Goal: Task Accomplishment & Management: Use online tool/utility

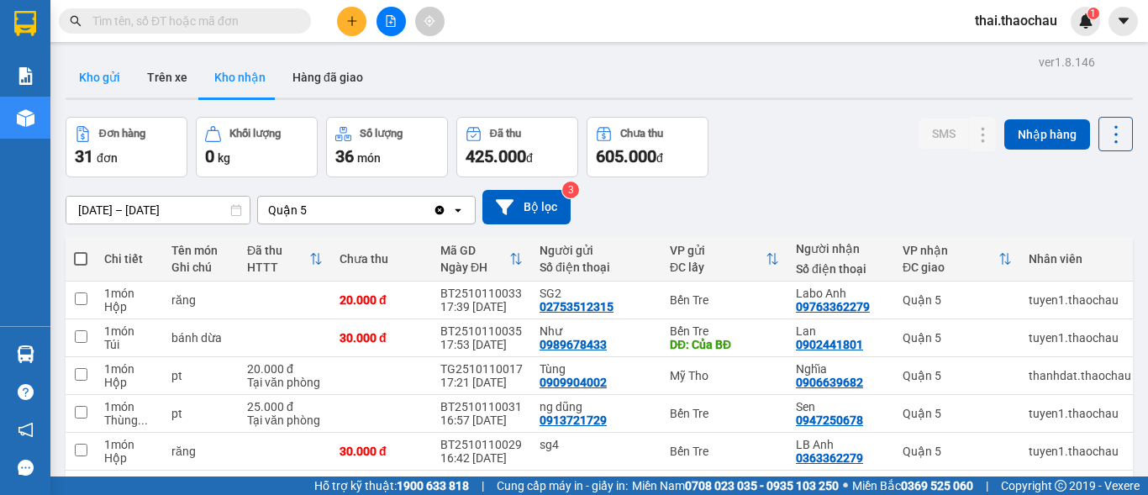
drag, startPoint x: 104, startPoint y: 76, endPoint x: 107, endPoint y: 88, distance: 12.9
click at [104, 76] on button "Kho gửi" at bounding box center [100, 77] width 68 height 40
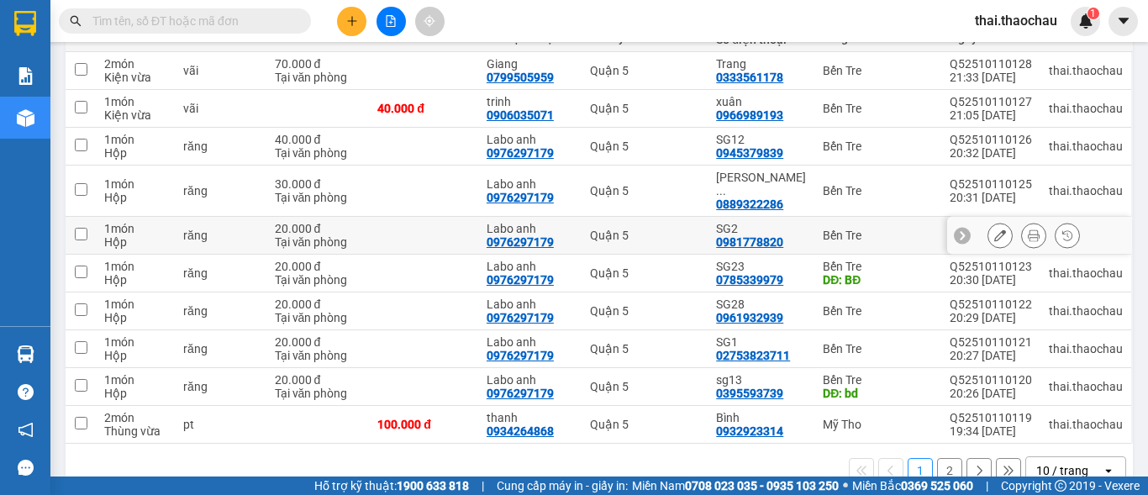
scroll to position [252, 0]
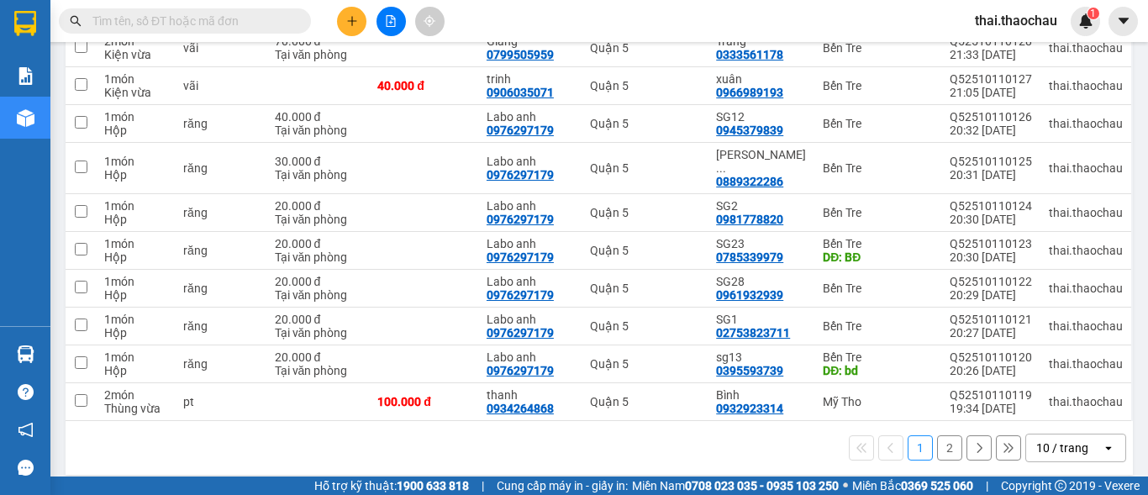
click at [1047, 439] on div "10 / trang" at bounding box center [1062, 447] width 52 height 17
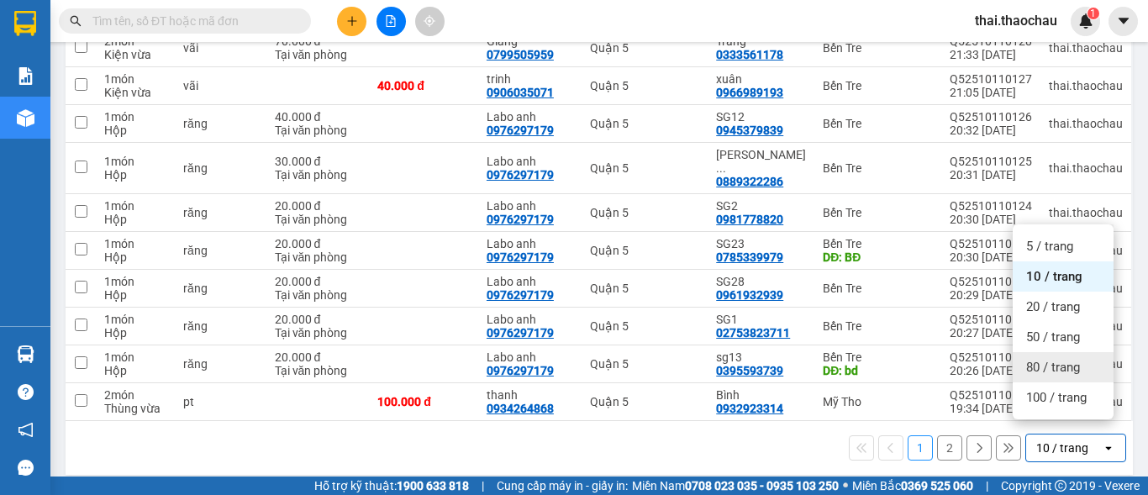
click at [1052, 371] on span "80 / trang" at bounding box center [1053, 367] width 54 height 17
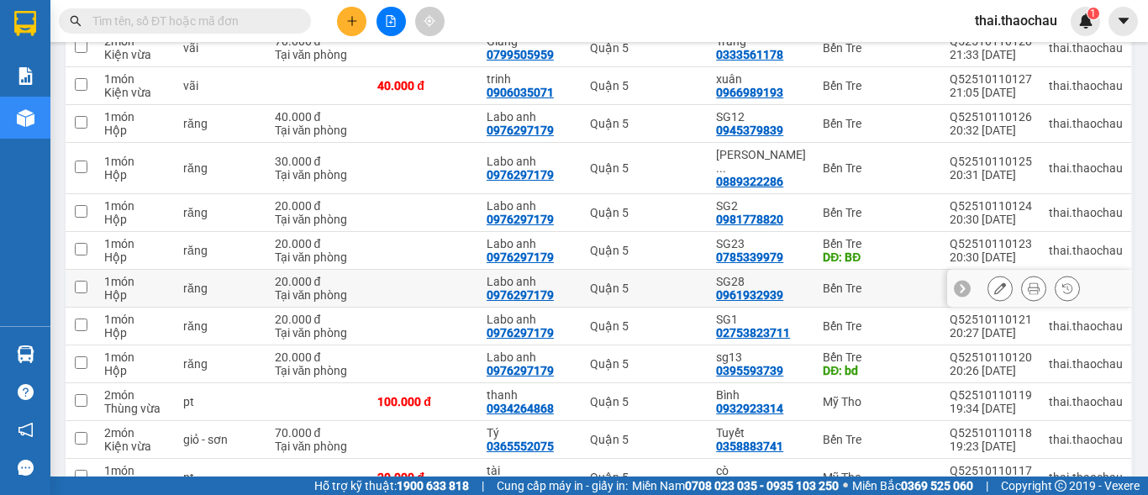
scroll to position [0, 0]
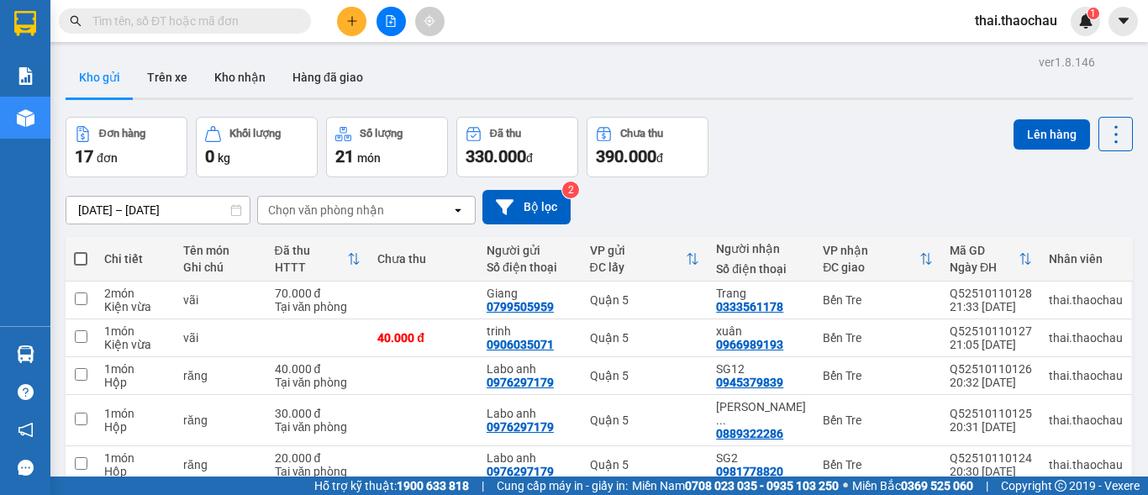
click at [81, 261] on span at bounding box center [80, 258] width 13 height 13
click at [81, 250] on input "checkbox" at bounding box center [81, 250] width 0 height 0
checkbox input "true"
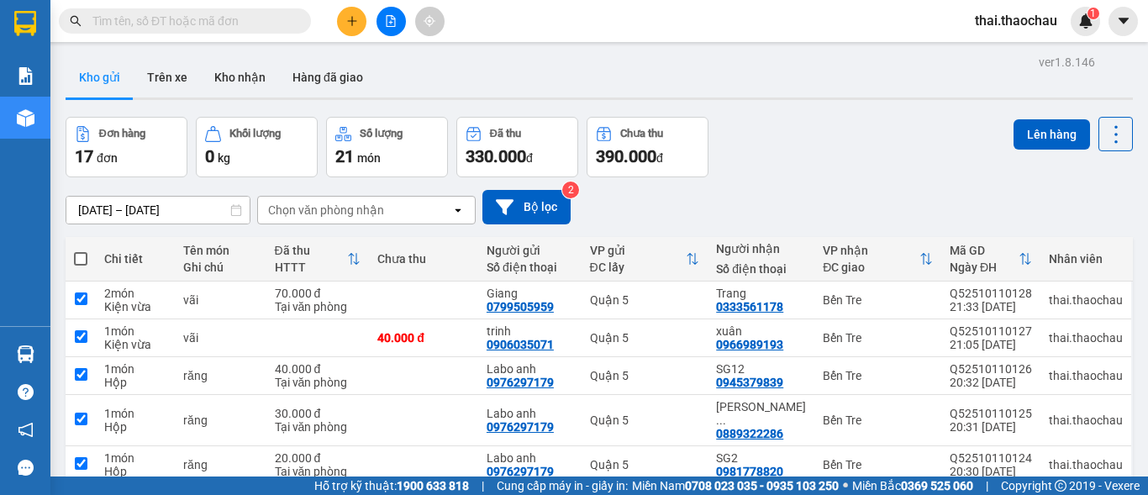
checkbox input "true"
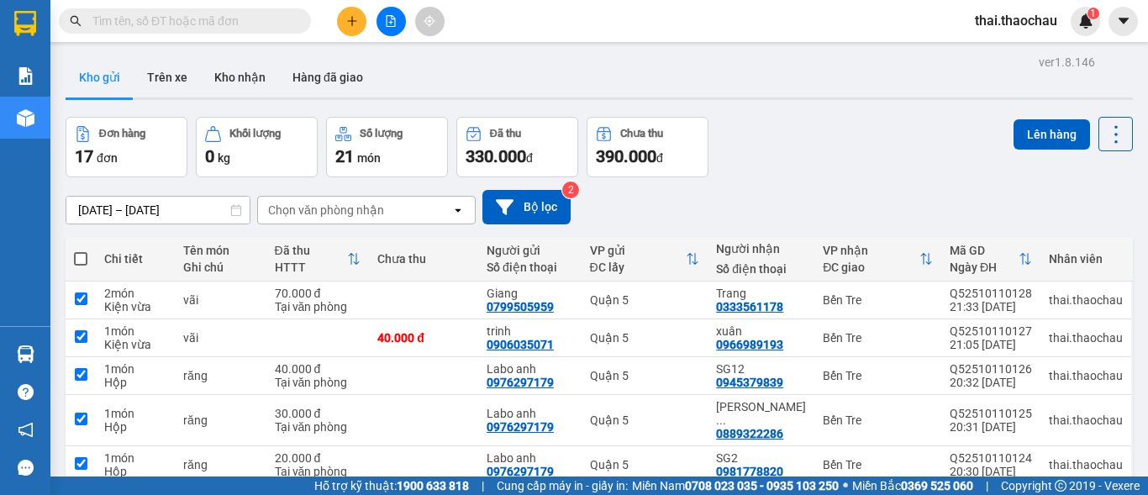
checkbox input "true"
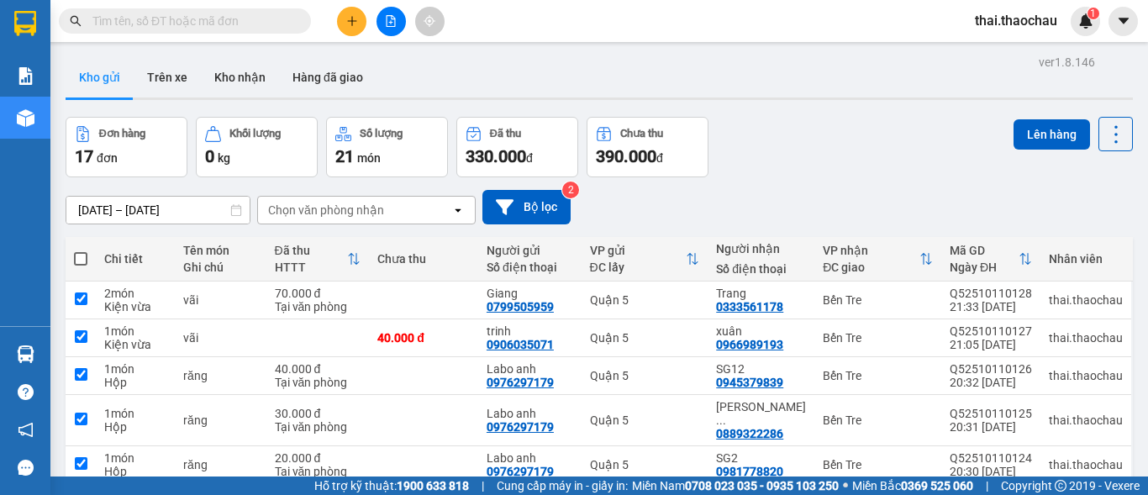
checkbox input "true"
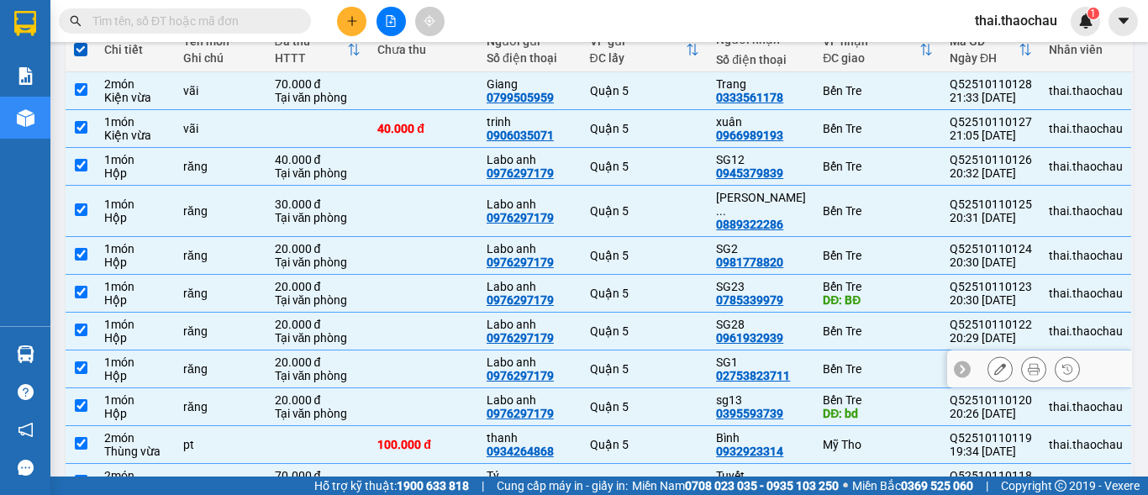
scroll to position [252, 0]
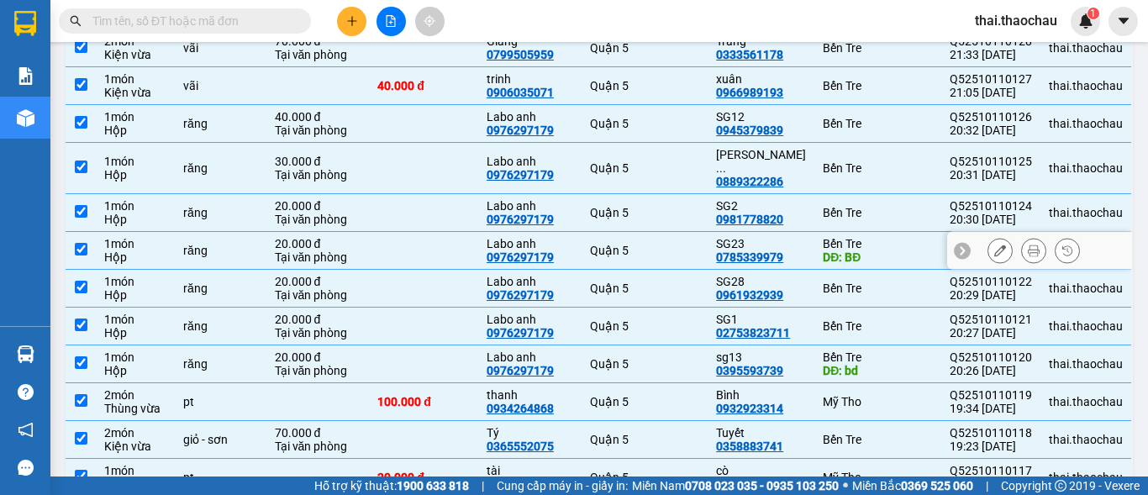
click at [80, 243] on input "checkbox" at bounding box center [81, 249] width 13 height 13
checkbox input "false"
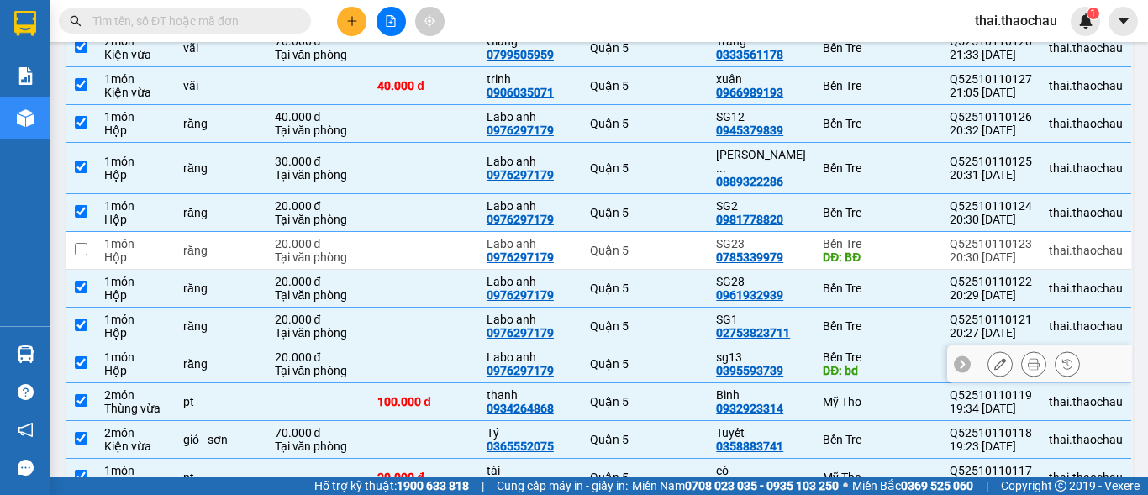
click at [76, 356] on input "checkbox" at bounding box center [81, 362] width 13 height 13
checkbox input "false"
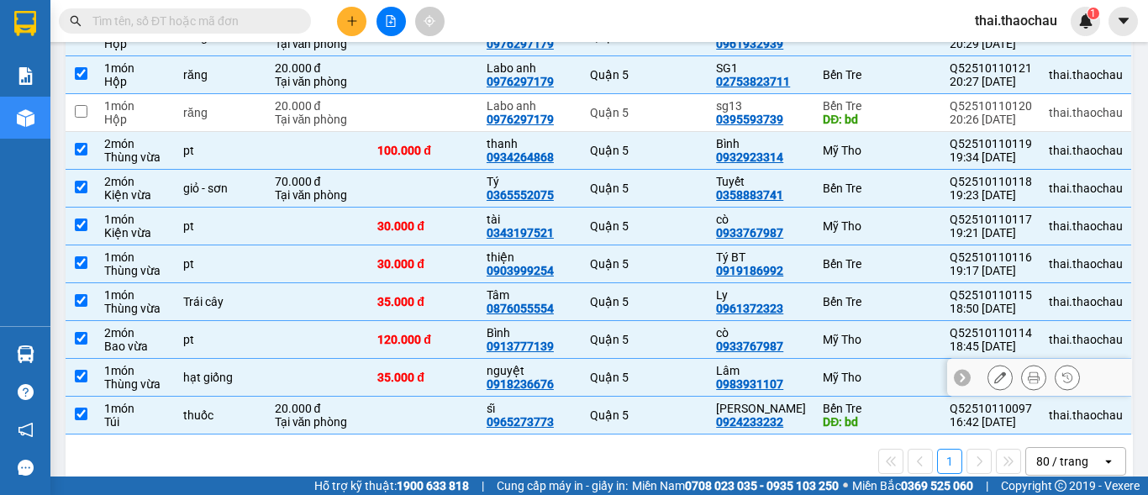
scroll to position [504, 0]
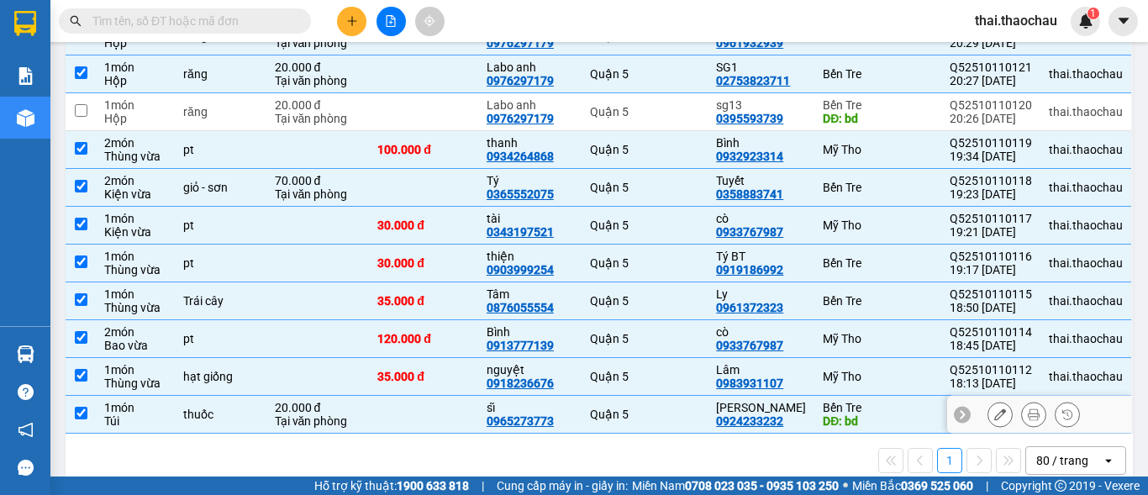
click at [76, 407] on input "checkbox" at bounding box center [81, 413] width 13 height 13
checkbox input "false"
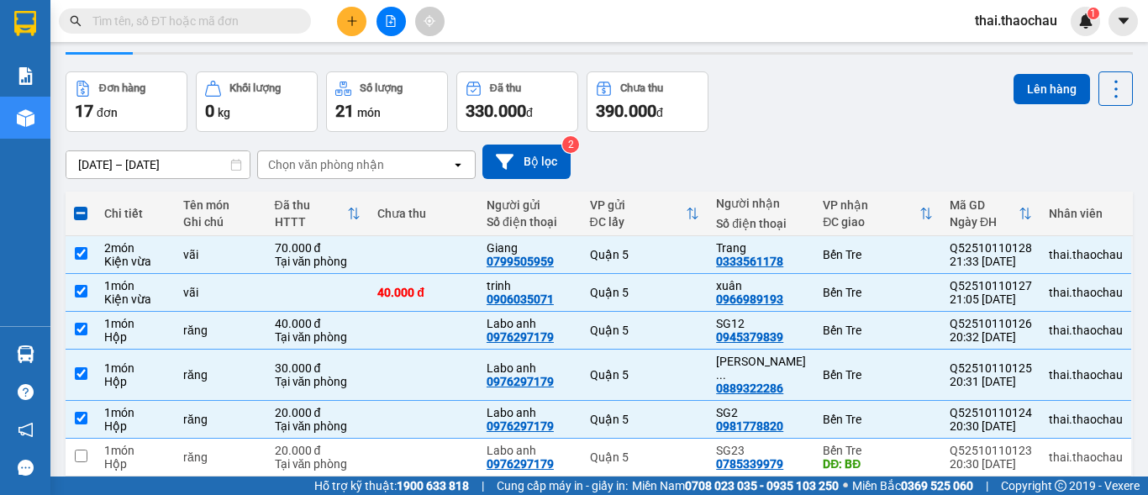
scroll to position [0, 0]
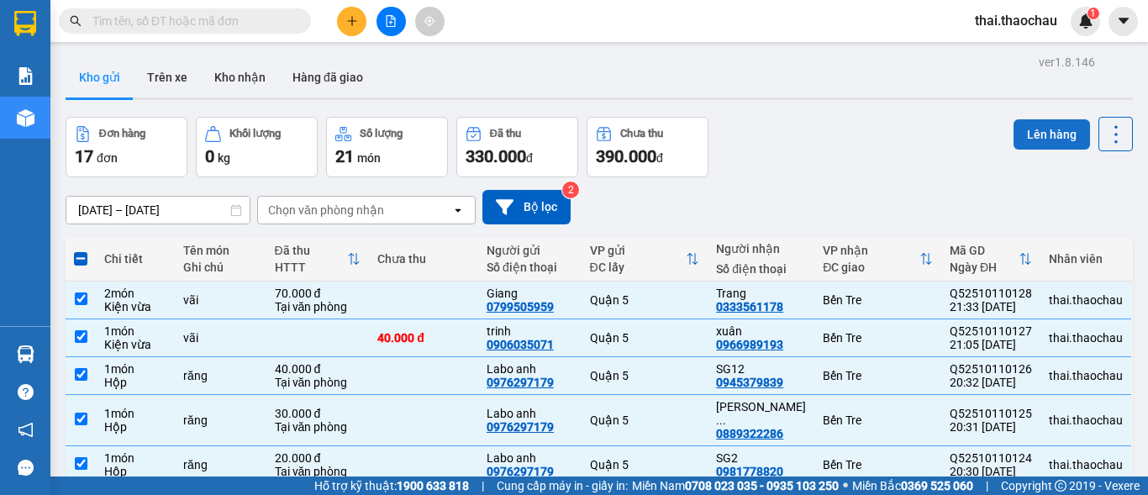
click at [1027, 138] on button "Lên hàng" at bounding box center [1051, 134] width 76 height 30
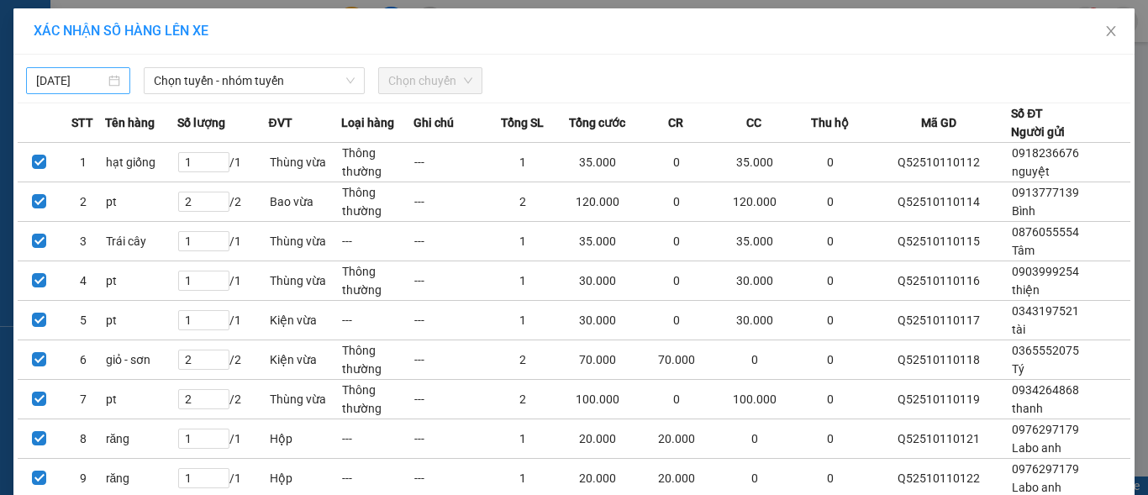
click at [64, 83] on input "[DATE]" at bounding box center [70, 80] width 69 height 18
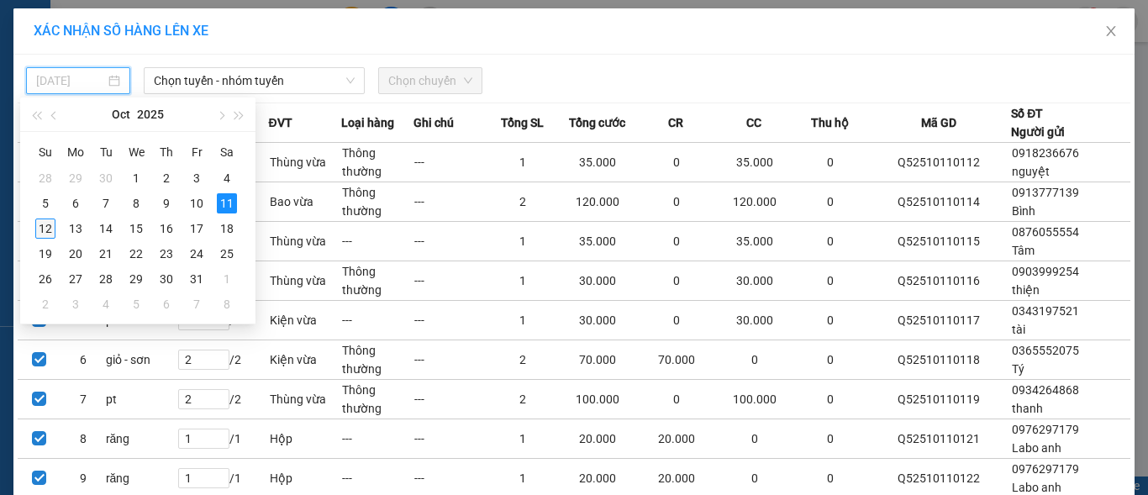
click at [43, 225] on div "12" at bounding box center [45, 228] width 20 height 20
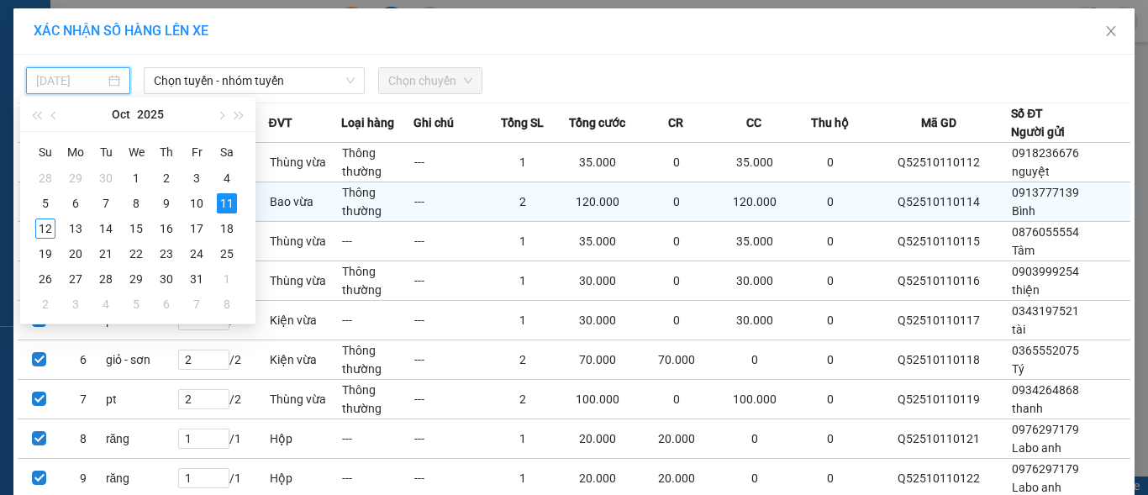
type input "[DATE]"
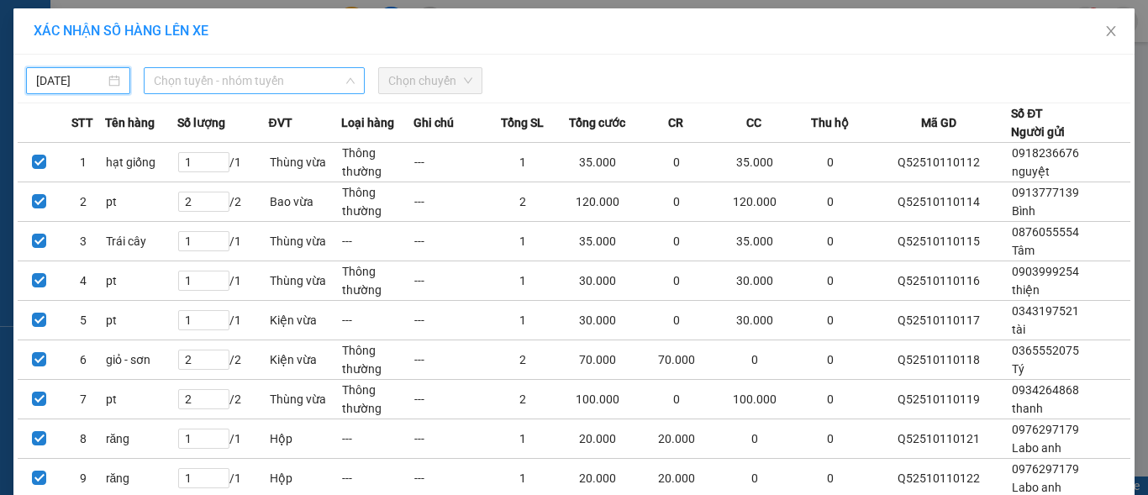
click at [181, 76] on span "Chọn tuyến - nhóm tuyến" at bounding box center [254, 80] width 201 height 25
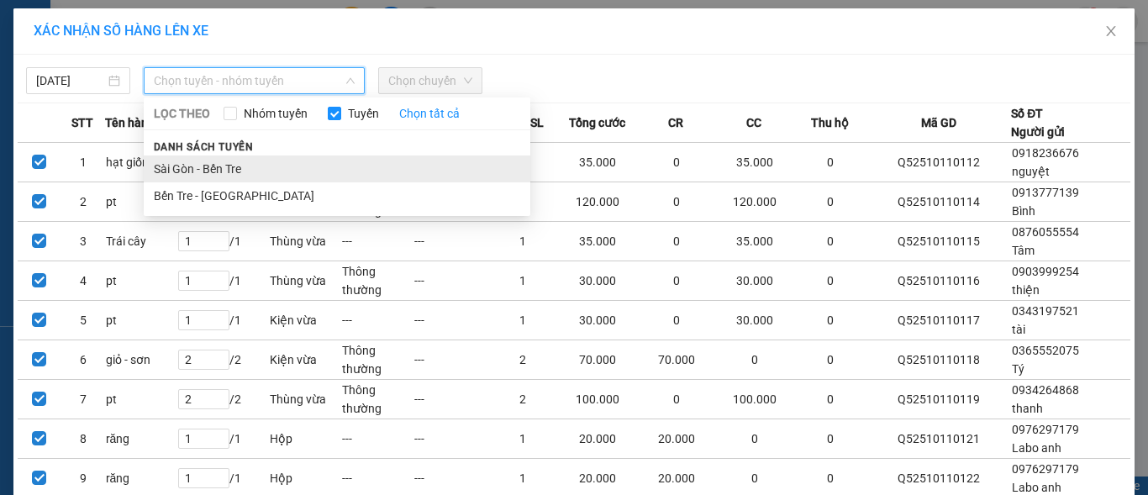
click at [177, 171] on li "Sài Gòn - Bến Tre" at bounding box center [337, 168] width 386 height 27
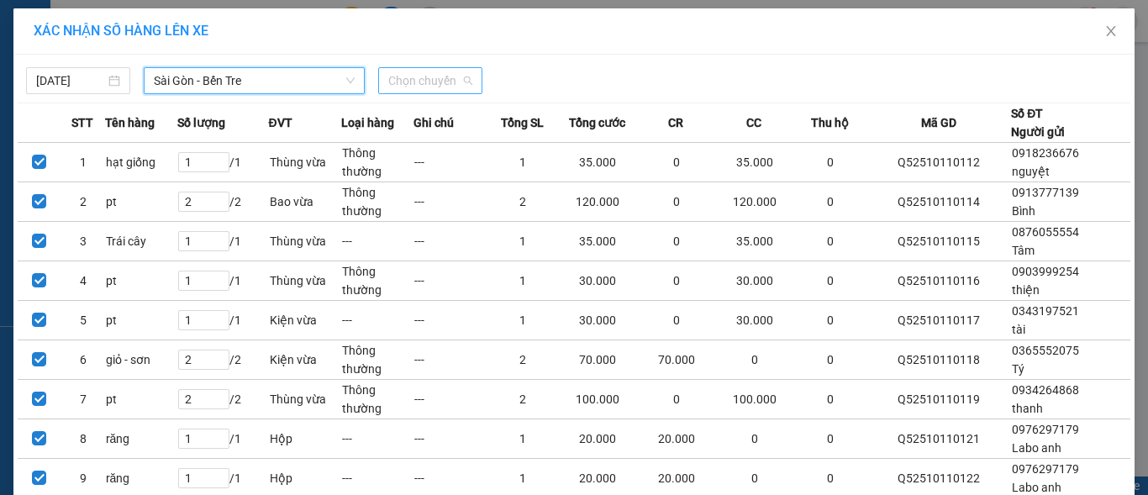
click at [397, 85] on span "Chọn chuyến" at bounding box center [430, 80] width 84 height 25
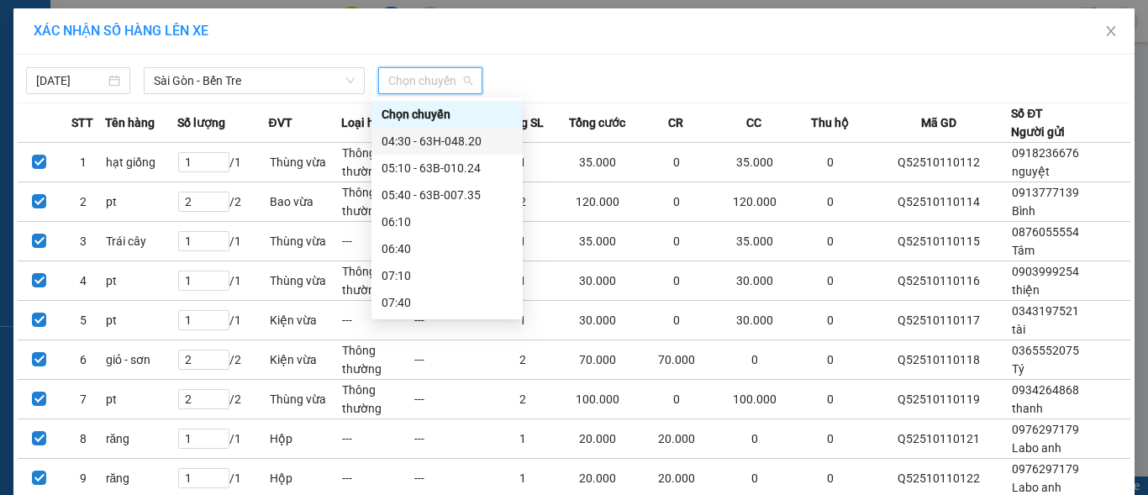
click at [421, 143] on div "04:30 - 63H-048.20" at bounding box center [446, 141] width 131 height 18
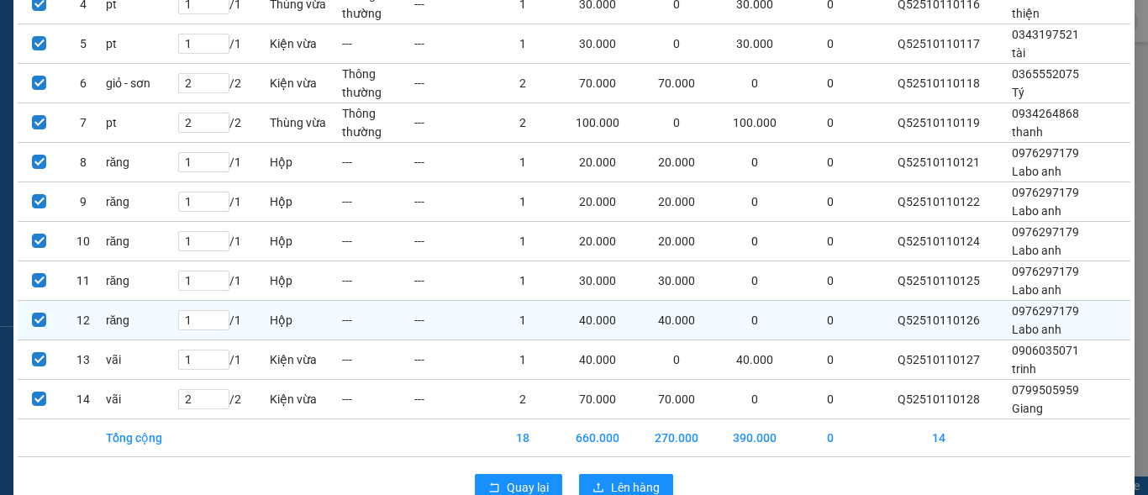
scroll to position [325, 0]
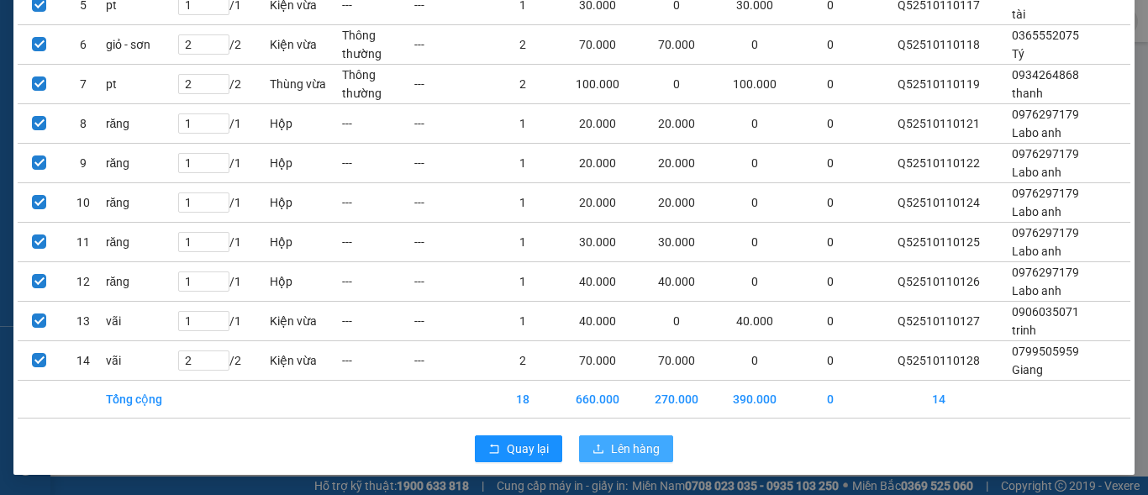
click at [617, 456] on span "Lên hàng" at bounding box center [635, 448] width 49 height 18
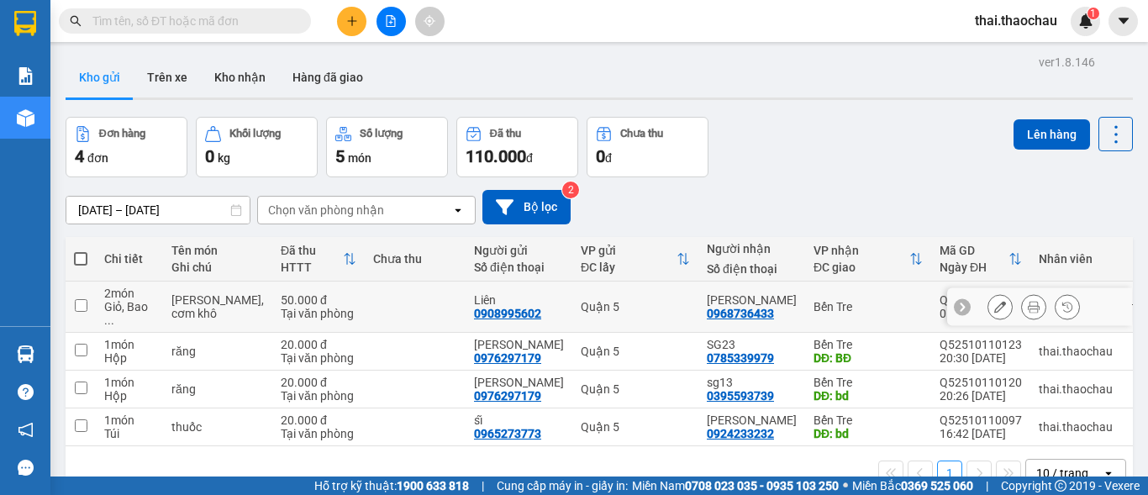
click at [77, 302] on input "checkbox" at bounding box center [81, 305] width 13 height 13
checkbox input "true"
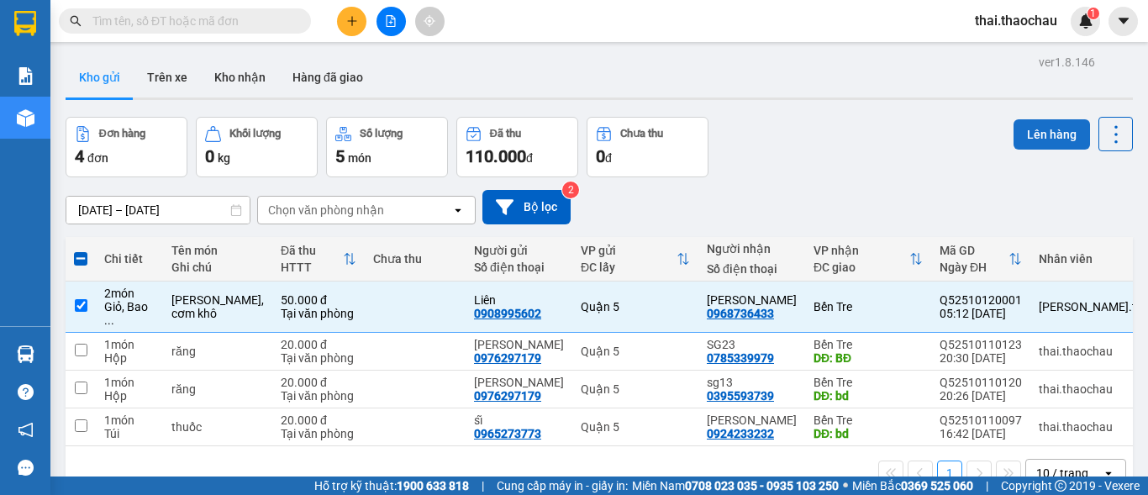
click at [1037, 134] on button "Lên hàng" at bounding box center [1051, 134] width 76 height 30
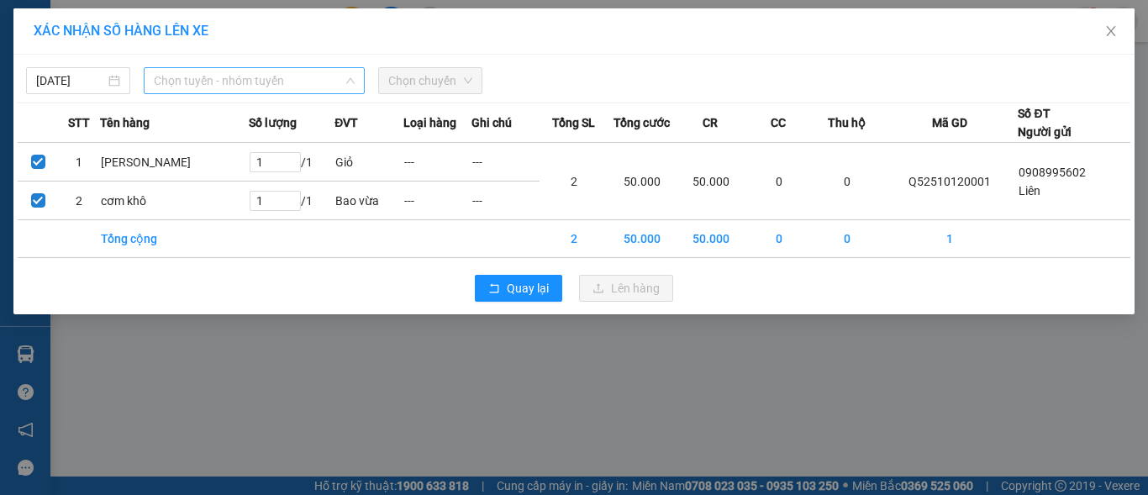
click at [182, 76] on span "Chọn tuyến - nhóm tuyến" at bounding box center [254, 80] width 201 height 25
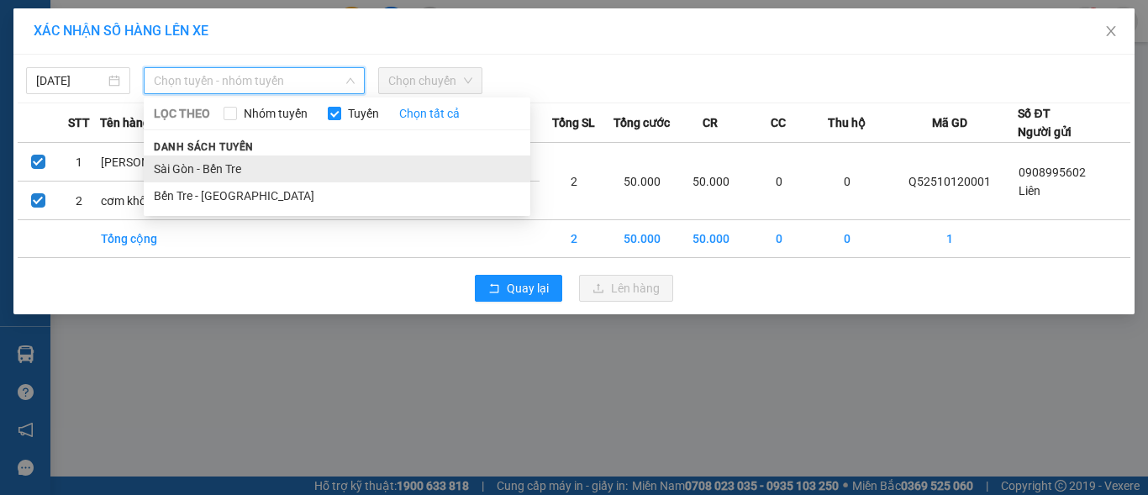
click at [184, 177] on li "Sài Gòn - Bến Tre" at bounding box center [337, 168] width 386 height 27
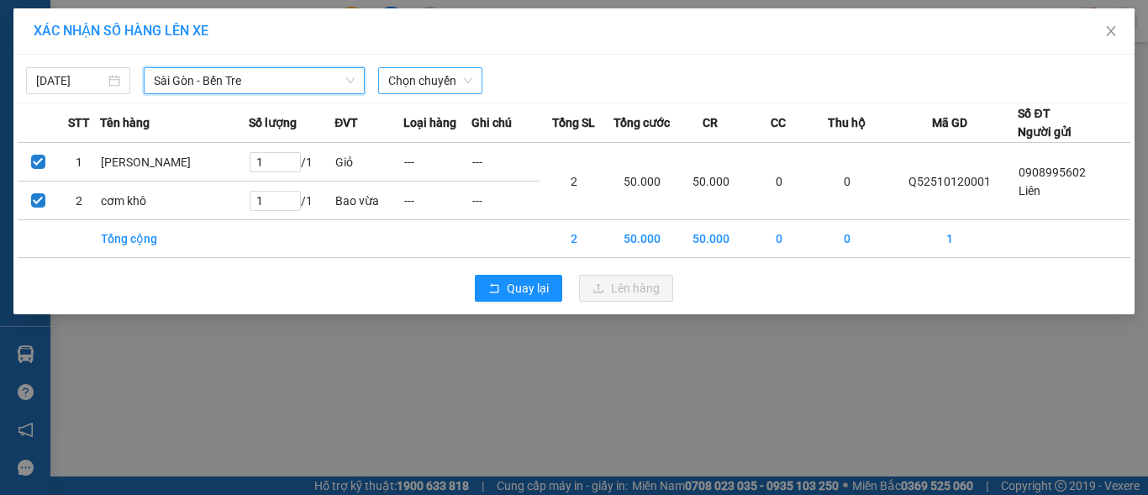
click at [432, 89] on span "Chọn chuyến" at bounding box center [430, 80] width 84 height 25
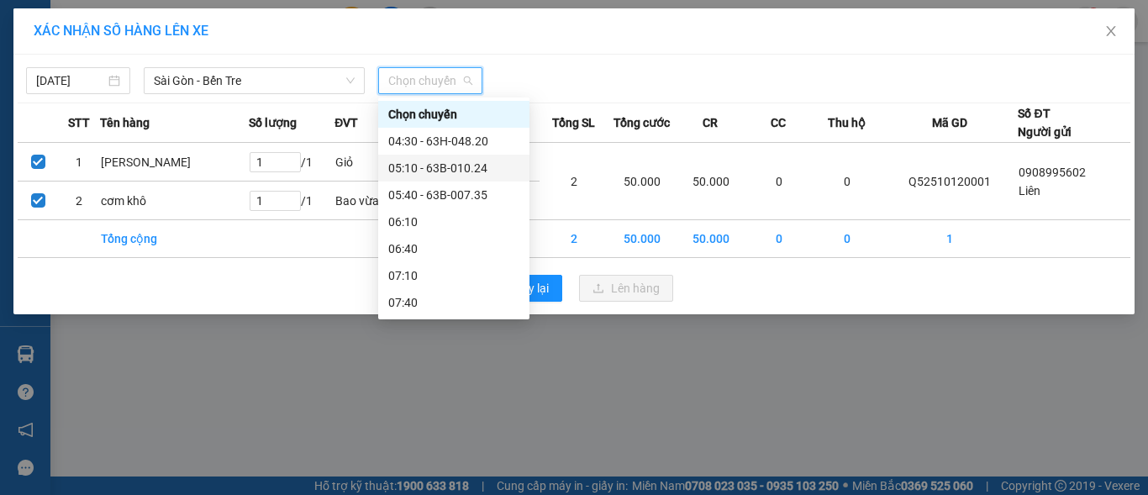
click at [419, 173] on div "05:10 - 63B-010.24" at bounding box center [453, 168] width 131 height 18
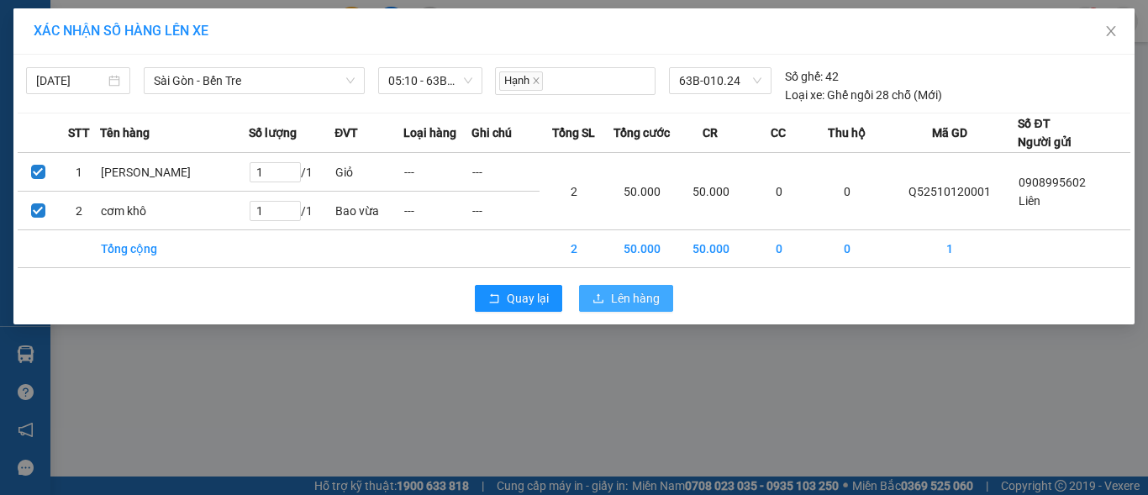
click at [631, 301] on span "Lên hàng" at bounding box center [635, 298] width 49 height 18
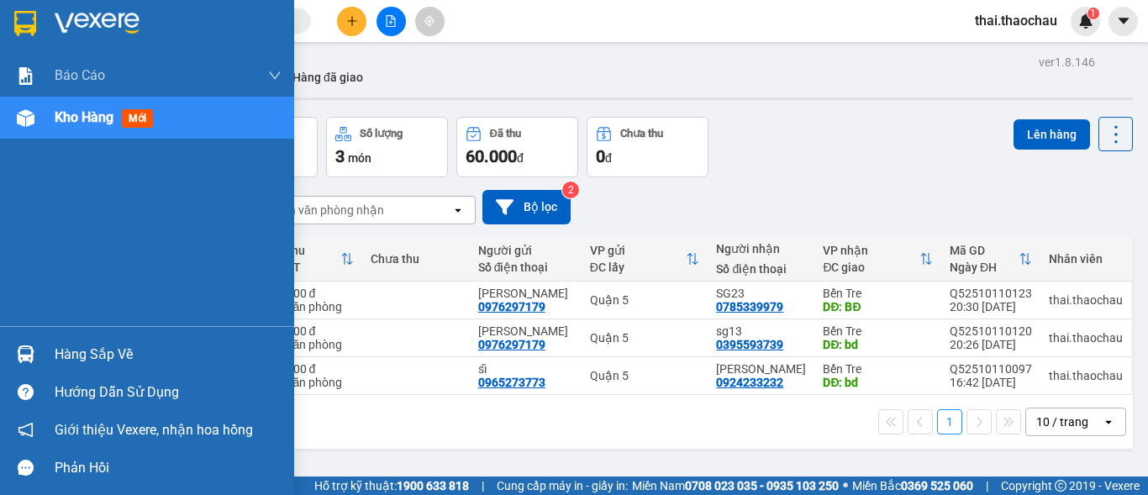
click at [25, 355] on img at bounding box center [26, 354] width 18 height 18
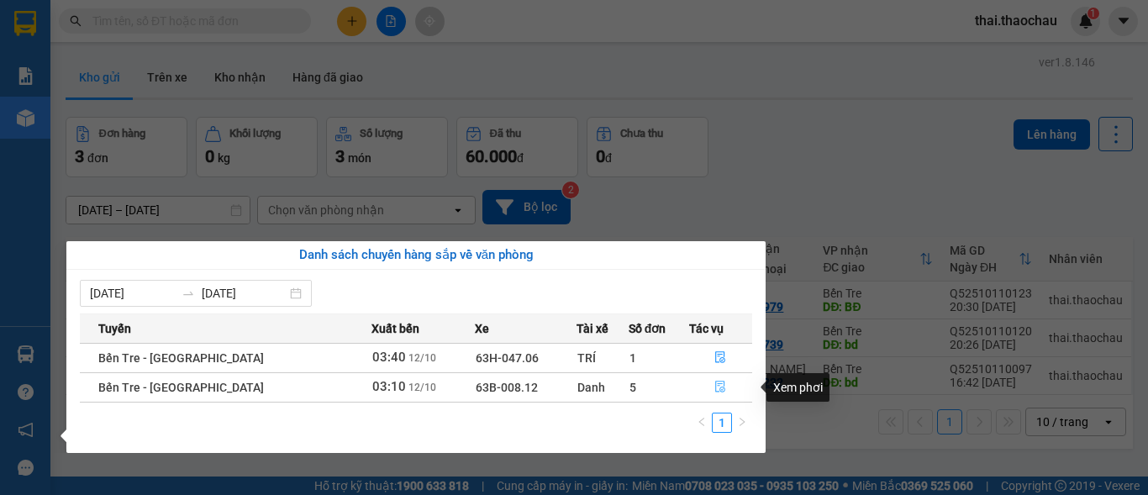
click at [715, 391] on icon "file-done" at bounding box center [720, 387] width 12 height 12
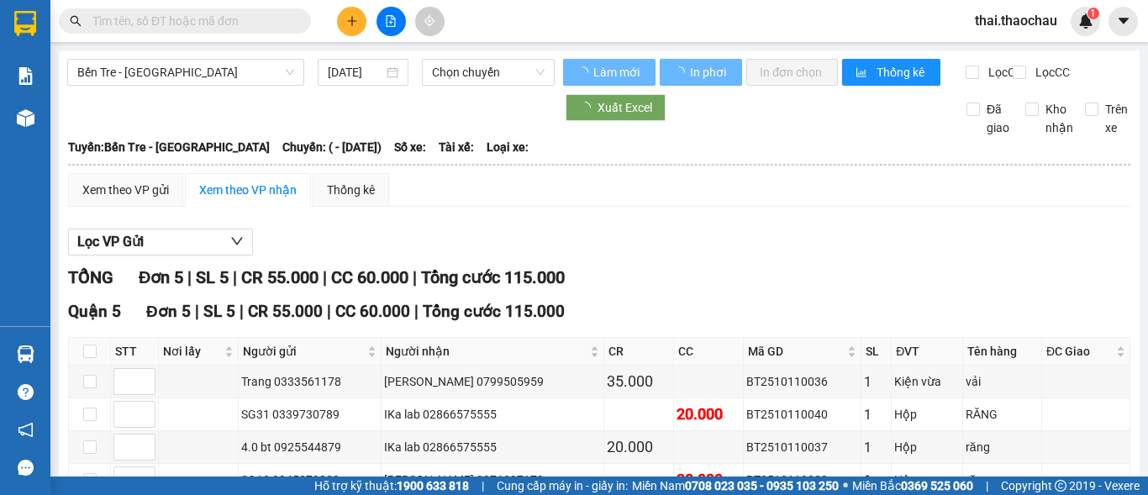
type input "[DATE]"
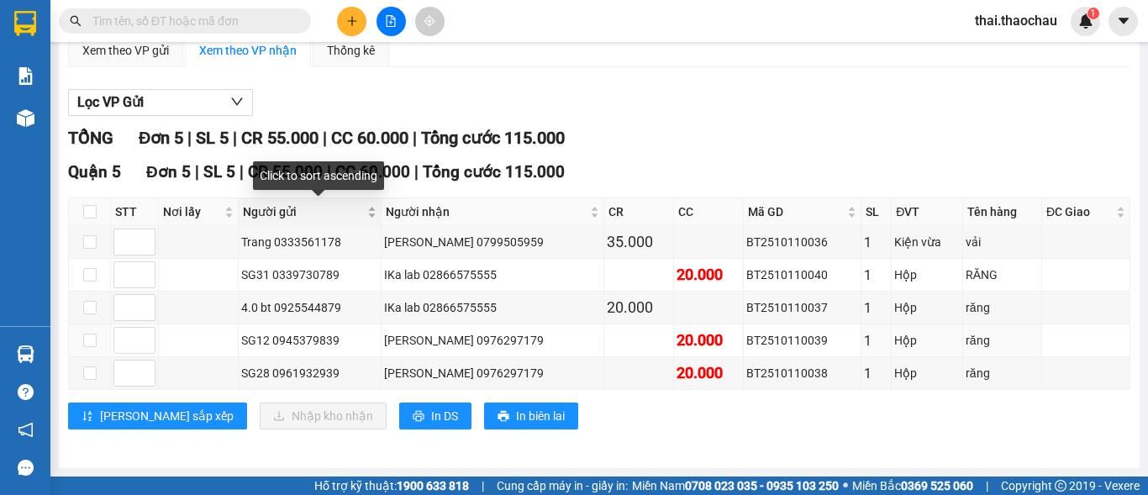
scroll to position [154, 0]
click at [86, 244] on input "checkbox" at bounding box center [89, 241] width 13 height 13
checkbox input "true"
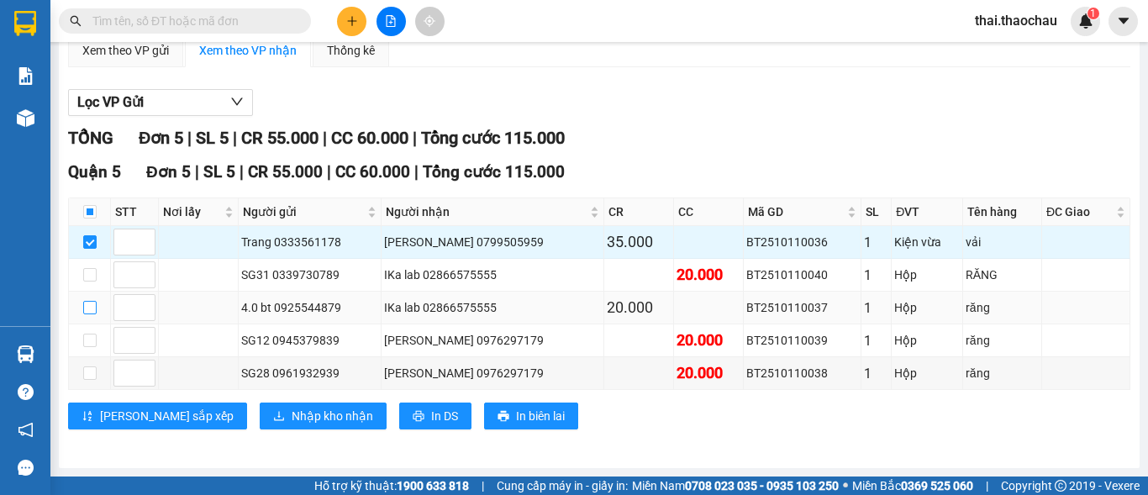
click at [96, 304] on input "checkbox" at bounding box center [89, 307] width 13 height 13
checkbox input "true"
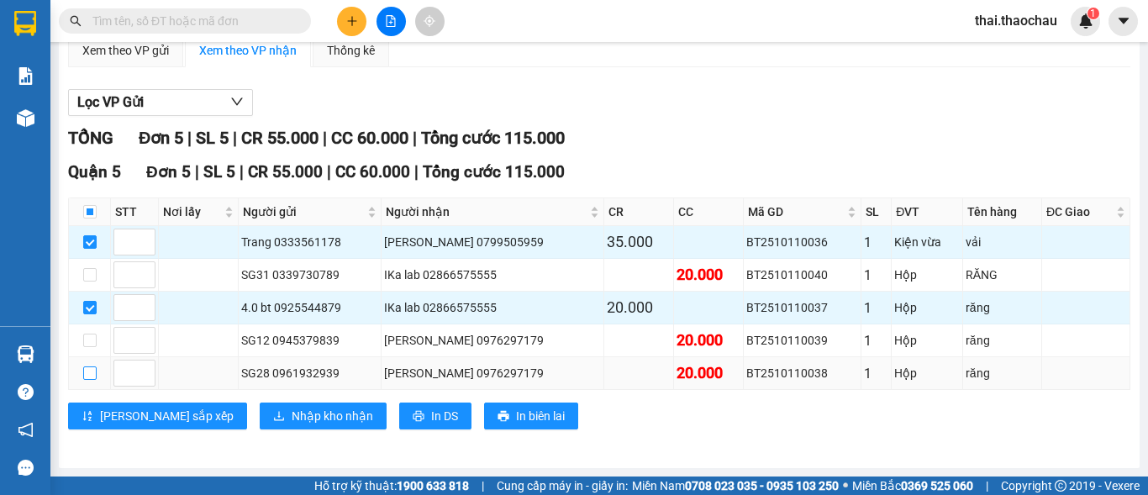
click at [87, 374] on input "checkbox" at bounding box center [89, 372] width 13 height 13
checkbox input "true"
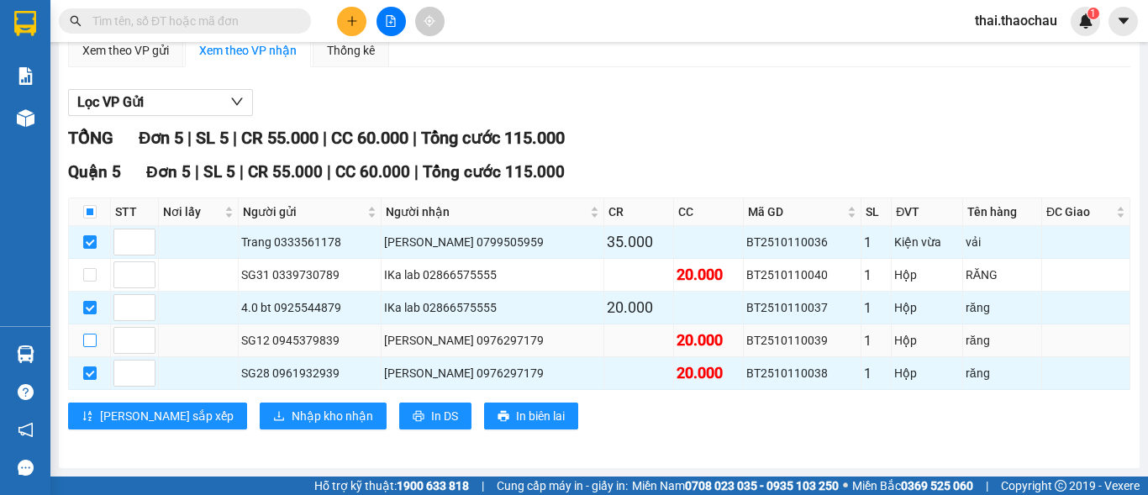
click at [91, 338] on input "checkbox" at bounding box center [89, 340] width 13 height 13
checkbox input "true"
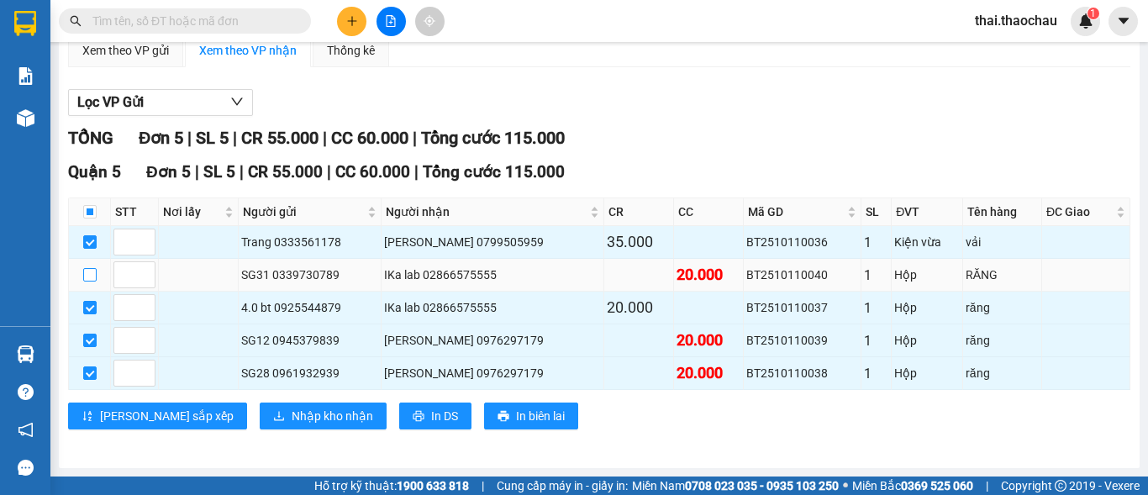
click at [87, 272] on input "checkbox" at bounding box center [89, 274] width 13 height 13
checkbox input "true"
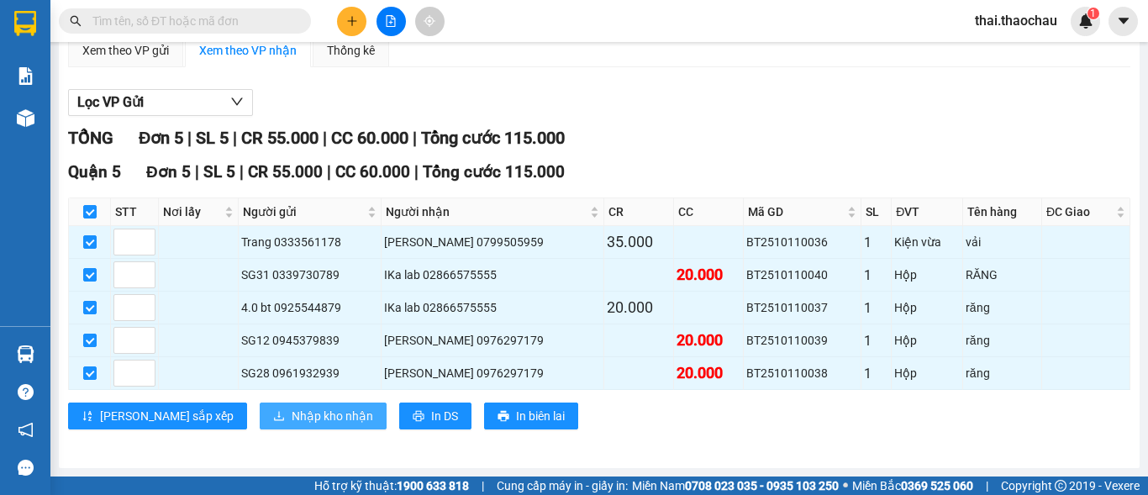
click at [292, 417] on span "Nhập kho nhận" at bounding box center [332, 416] width 81 height 18
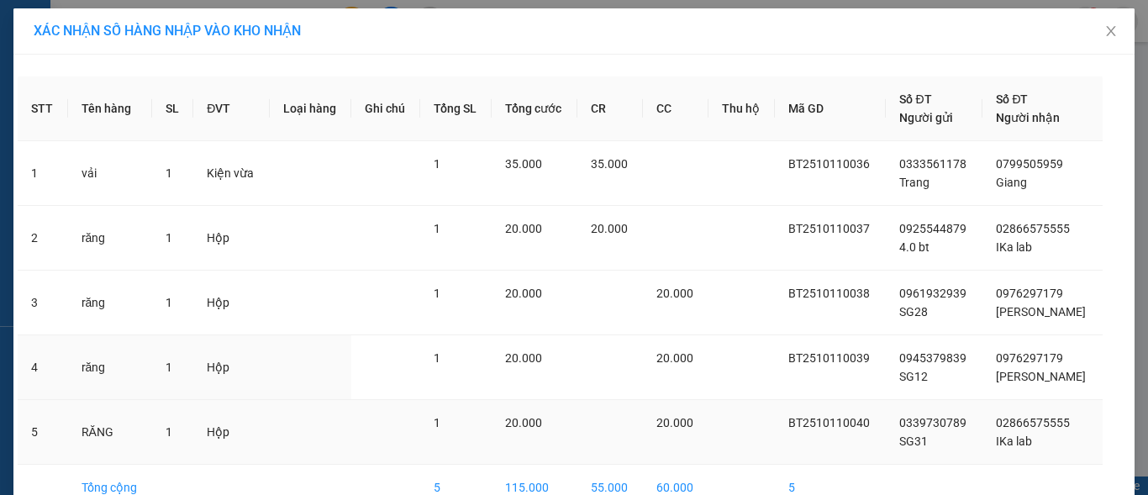
scroll to position [92, 0]
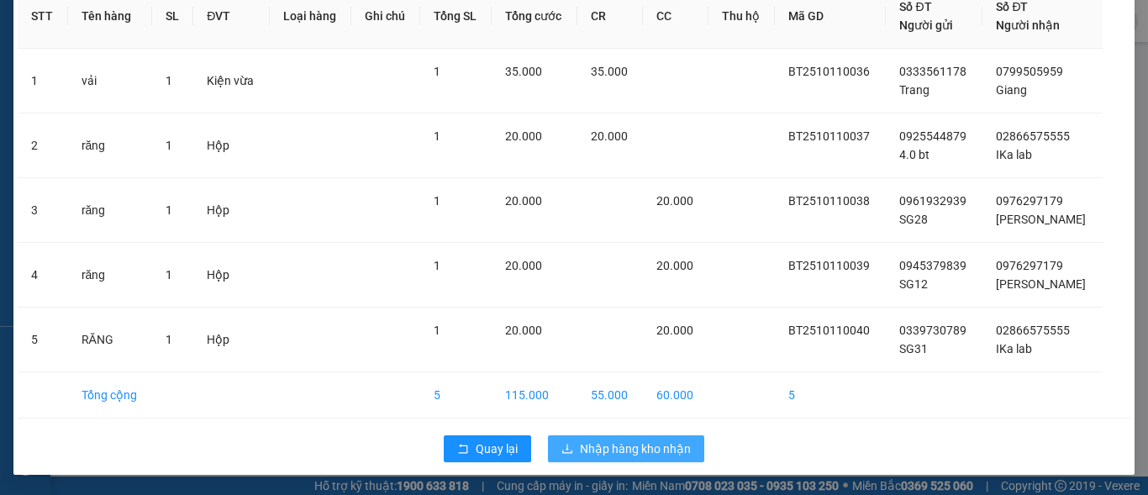
click at [592, 452] on span "Nhập hàng kho nhận" at bounding box center [635, 448] width 111 height 18
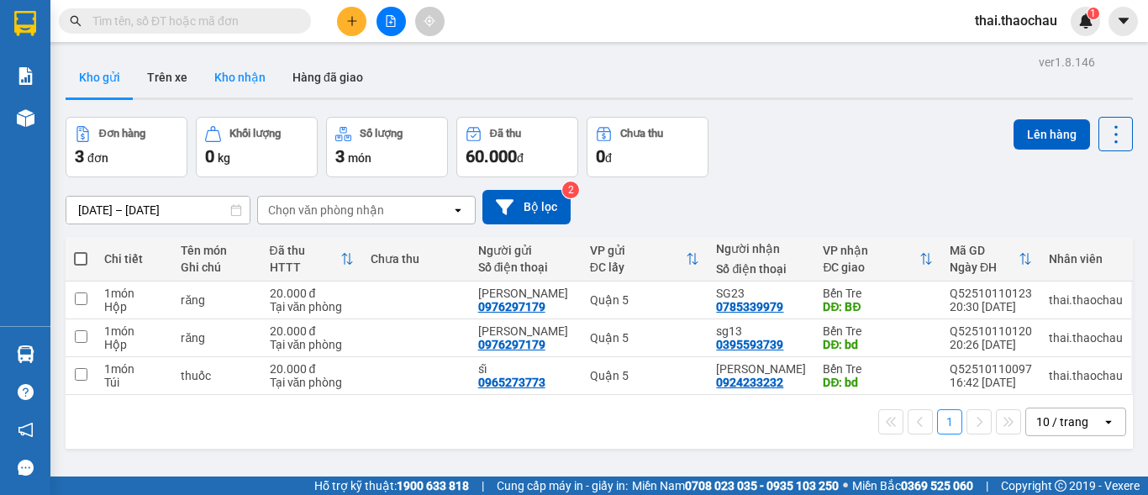
click at [249, 76] on button "Kho nhận" at bounding box center [240, 77] width 78 height 40
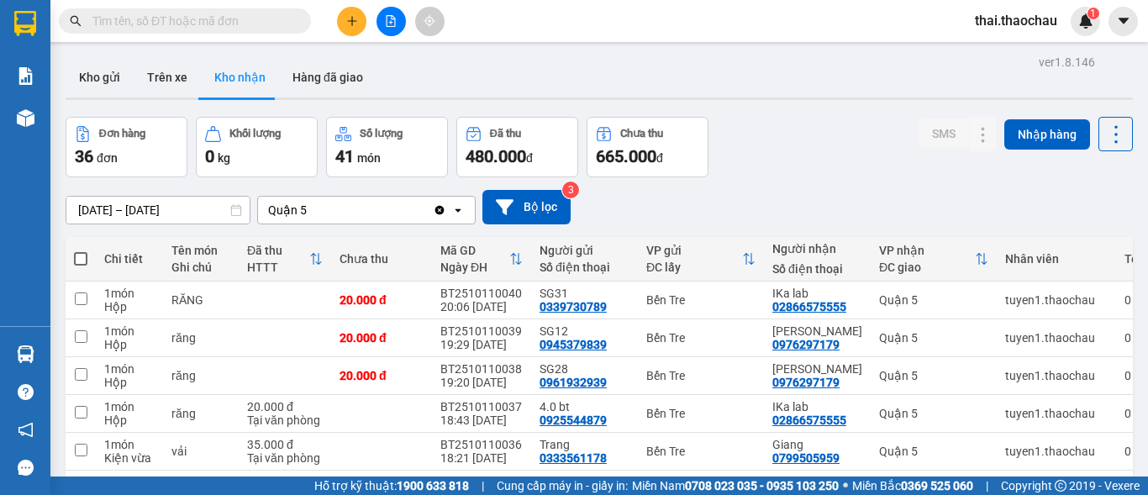
click at [1004, 24] on span "thai.thaochau" at bounding box center [1015, 20] width 109 height 21
click at [1011, 55] on span "Đăng xuất" at bounding box center [1023, 52] width 73 height 18
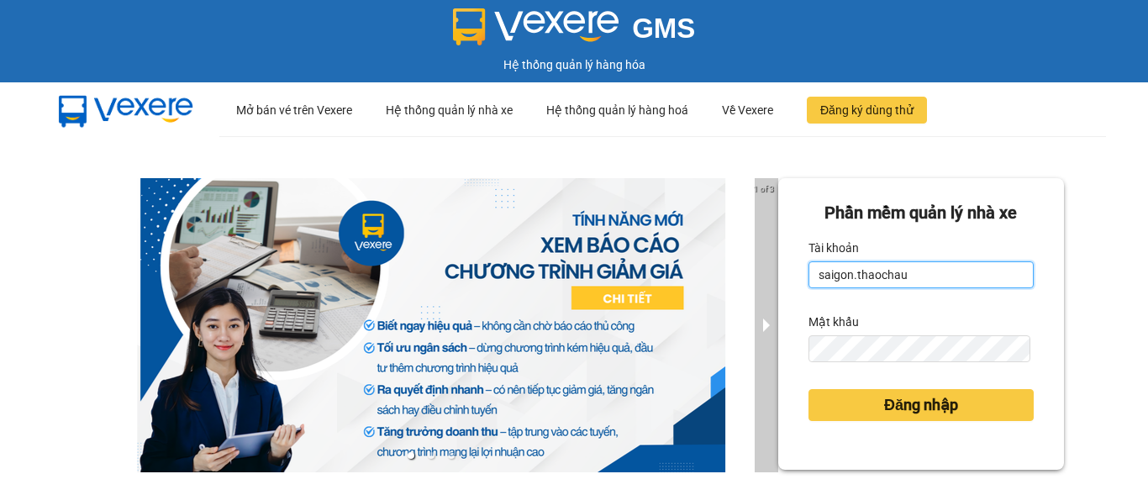
drag, startPoint x: 936, startPoint y: 278, endPoint x: 747, endPoint y: 276, distance: 189.0
click at [747, 276] on div "1 of 3 Phần mềm quản lý nhà xe Tài khoản saigon.thaochau Mật khẩu Đăng nhập" at bounding box center [574, 373] width 1148 height 475
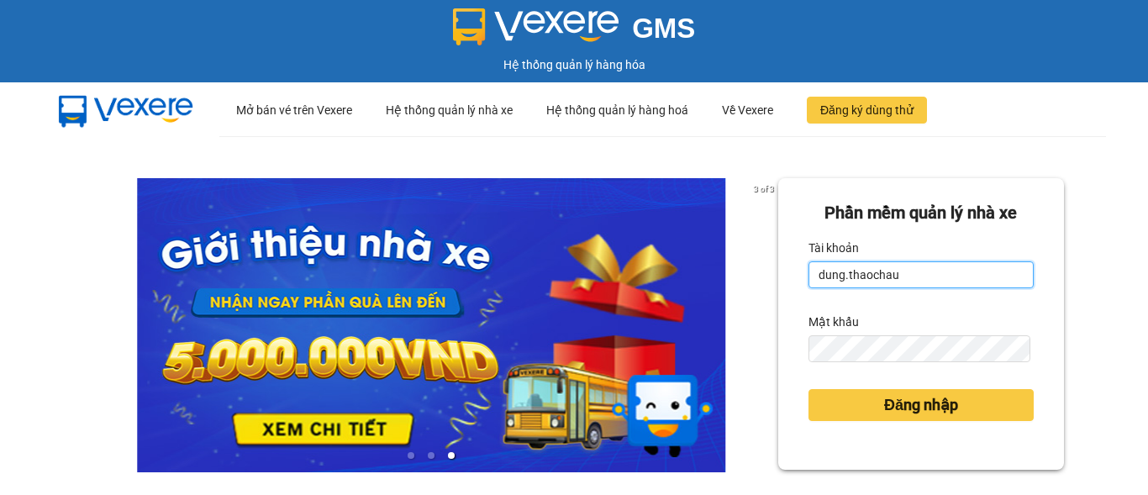
type input "[PERSON_NAME].thaochau"
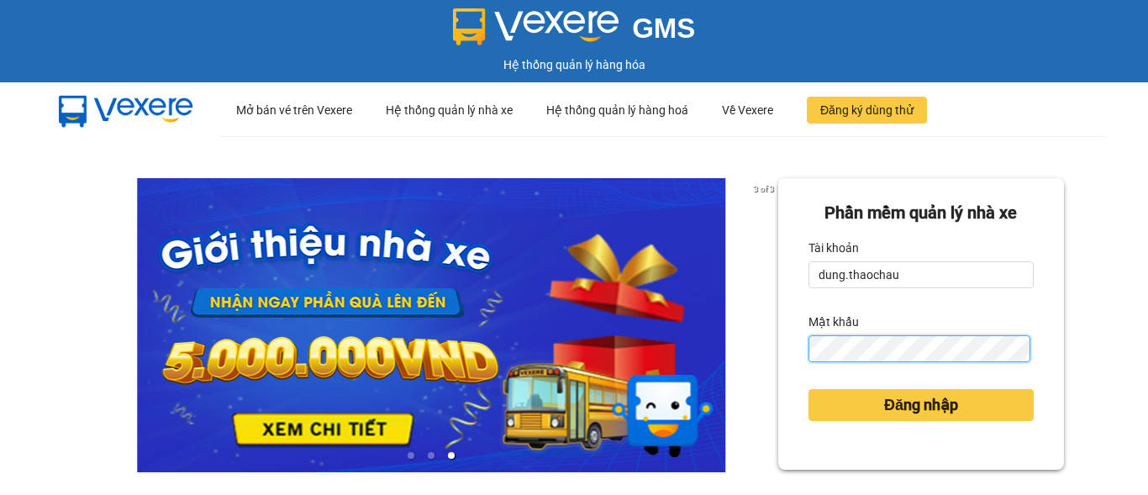
click at [742, 347] on div "3 of 3 Phần mềm quản lý nhà xe Tài khoản dung.thaochau Mật khẩu Đăng nhập" at bounding box center [574, 373] width 1148 height 475
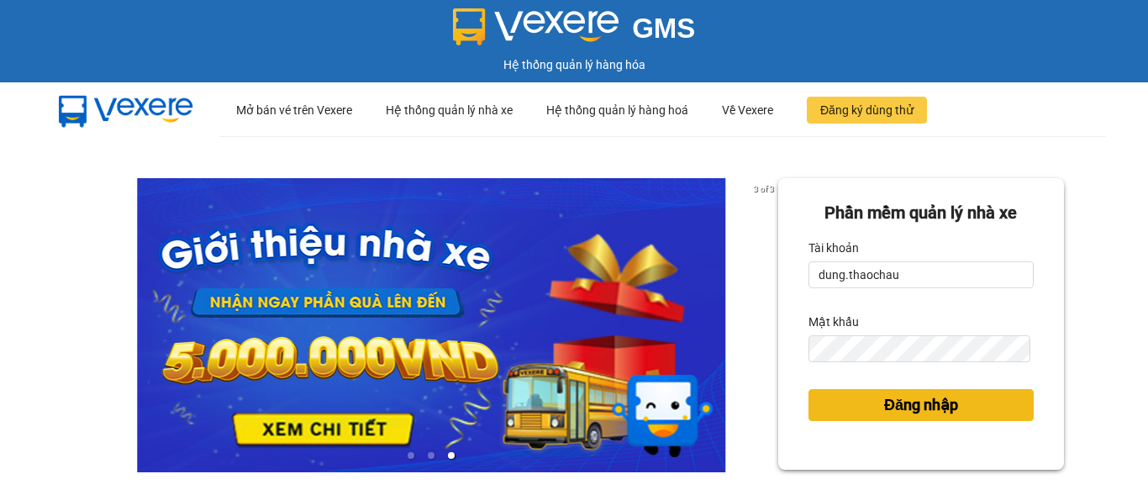
click at [938, 405] on span "Đăng nhập" at bounding box center [921, 405] width 74 height 24
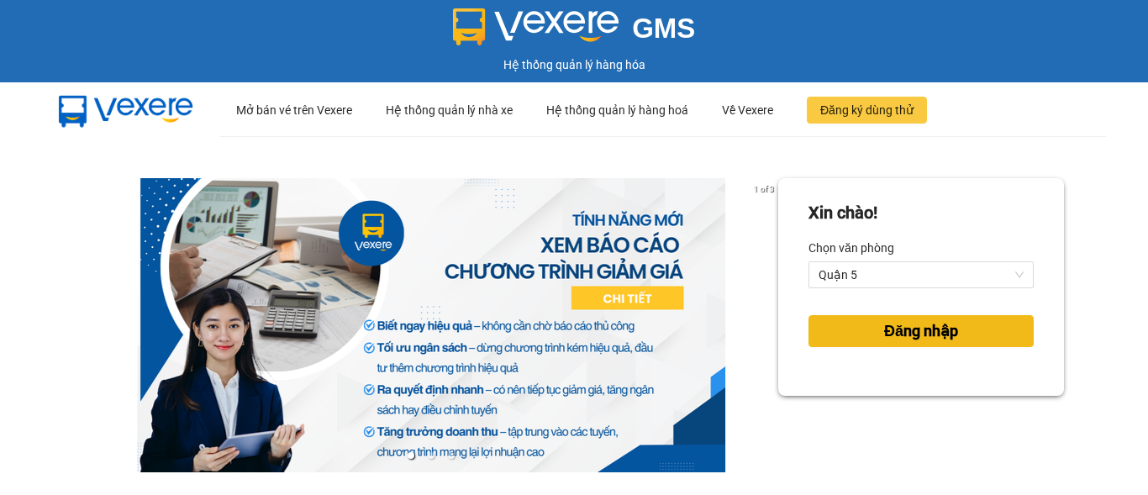
click at [924, 339] on span "Đăng nhập" at bounding box center [921, 331] width 74 height 24
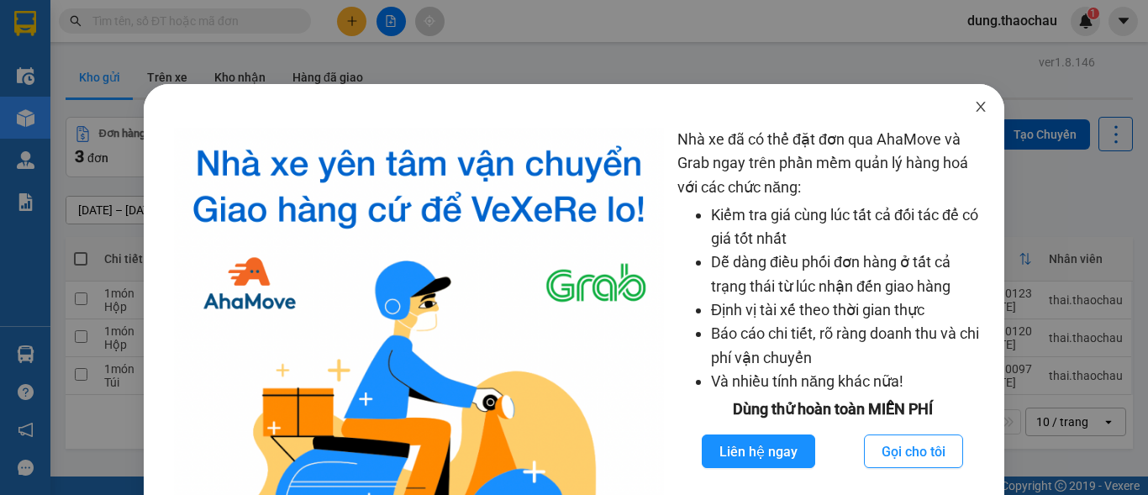
click at [974, 108] on icon "close" at bounding box center [980, 106] width 13 height 13
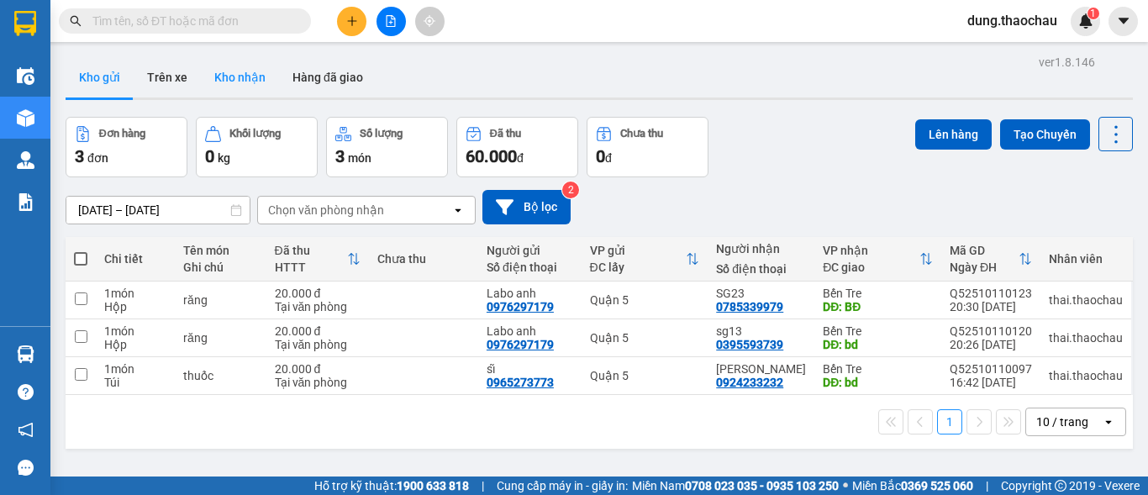
click at [235, 77] on button "Kho nhận" at bounding box center [240, 77] width 78 height 40
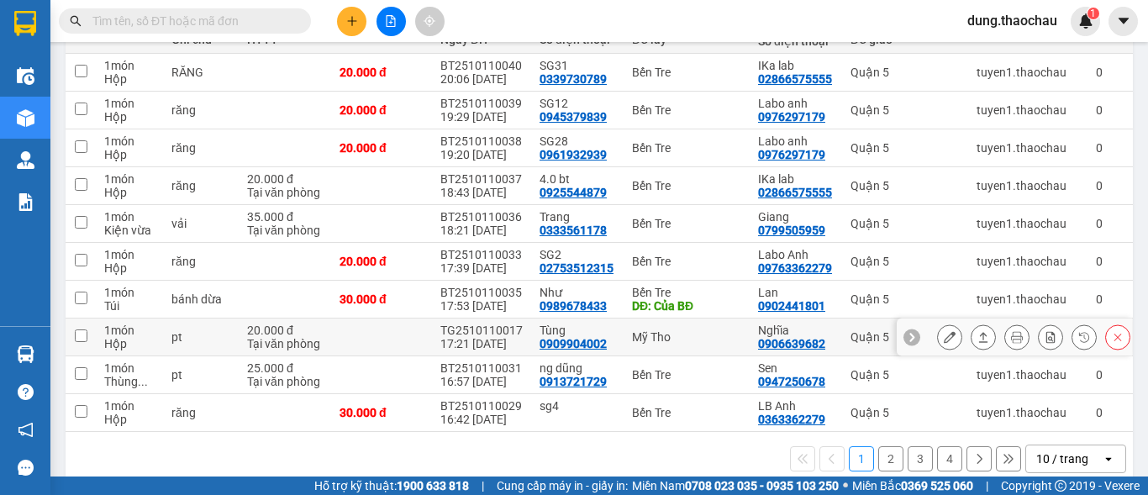
scroll to position [259, 0]
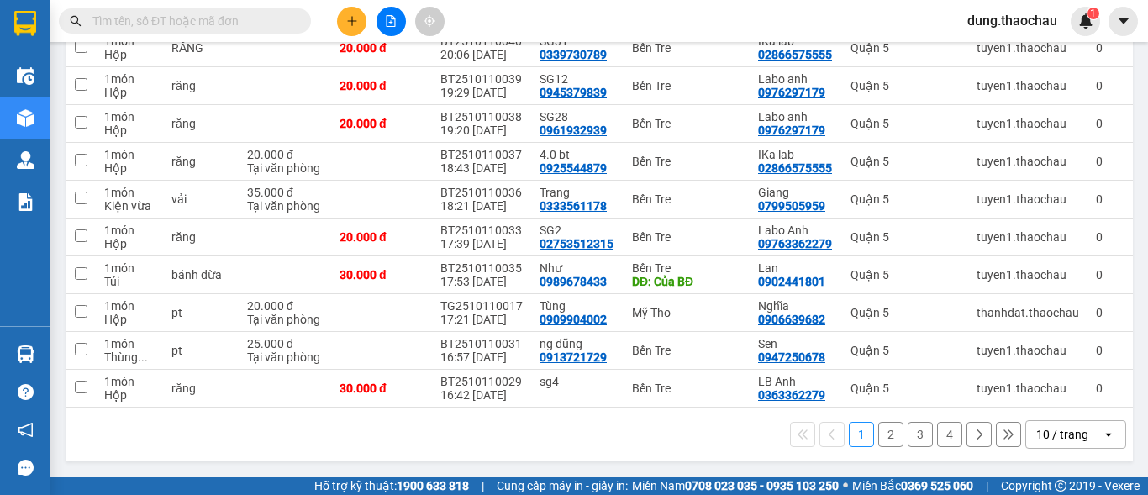
click at [1044, 433] on div "10 / trang" at bounding box center [1062, 434] width 52 height 17
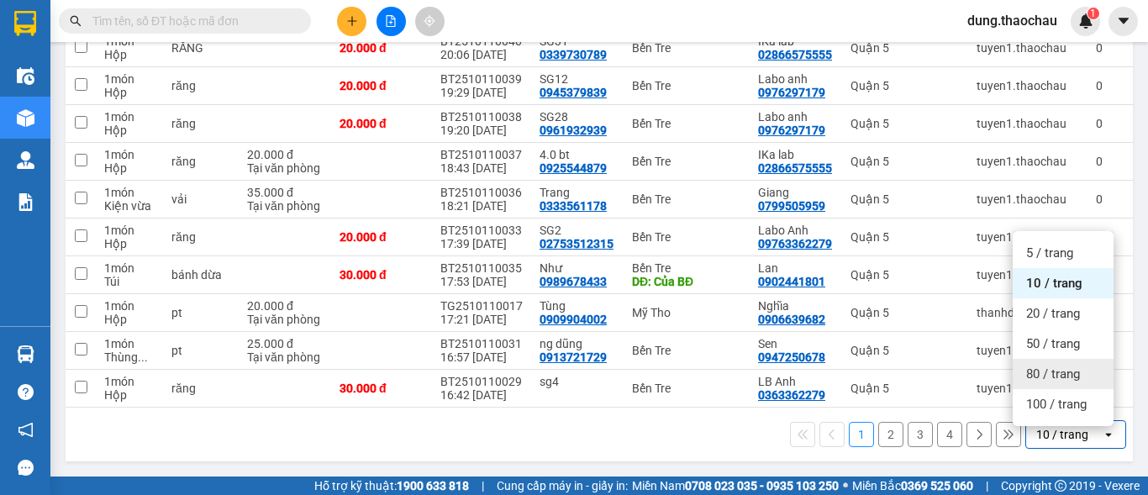
click at [1053, 370] on span "80 / trang" at bounding box center [1053, 373] width 54 height 17
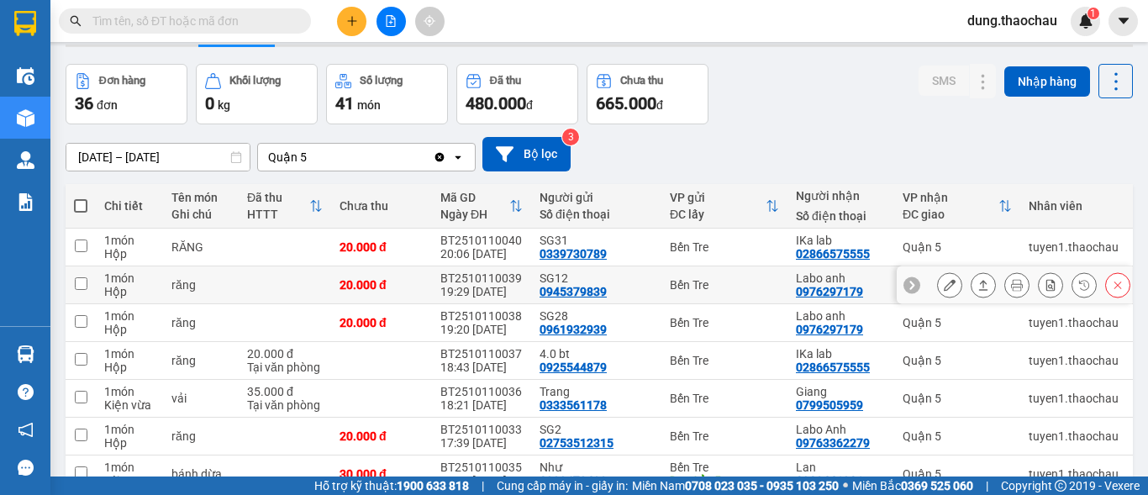
scroll to position [91, 0]
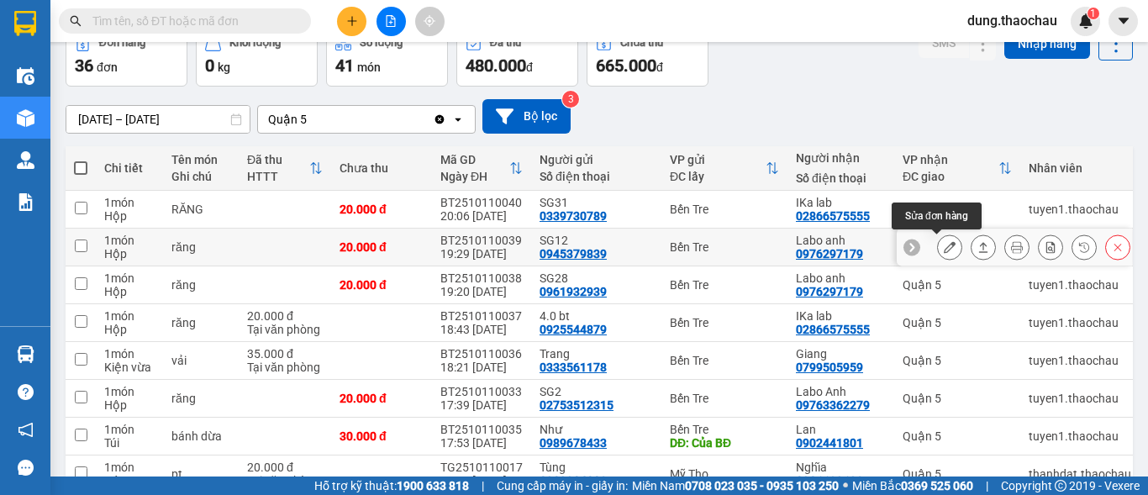
click at [943, 246] on icon at bounding box center [949, 247] width 12 height 12
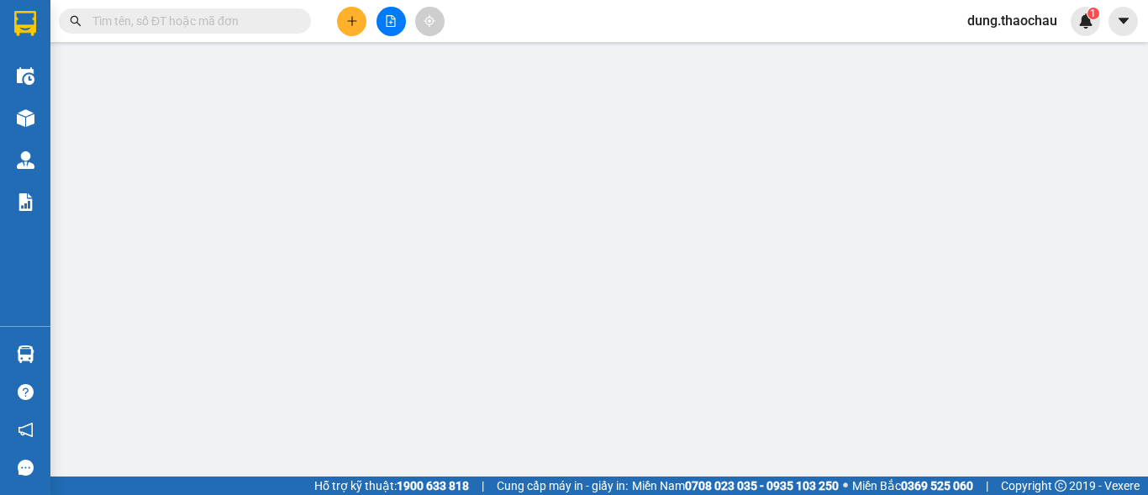
type input "0945379839"
type input "SG12"
type input "0976297179"
type input "[PERSON_NAME]"
type input "20.000"
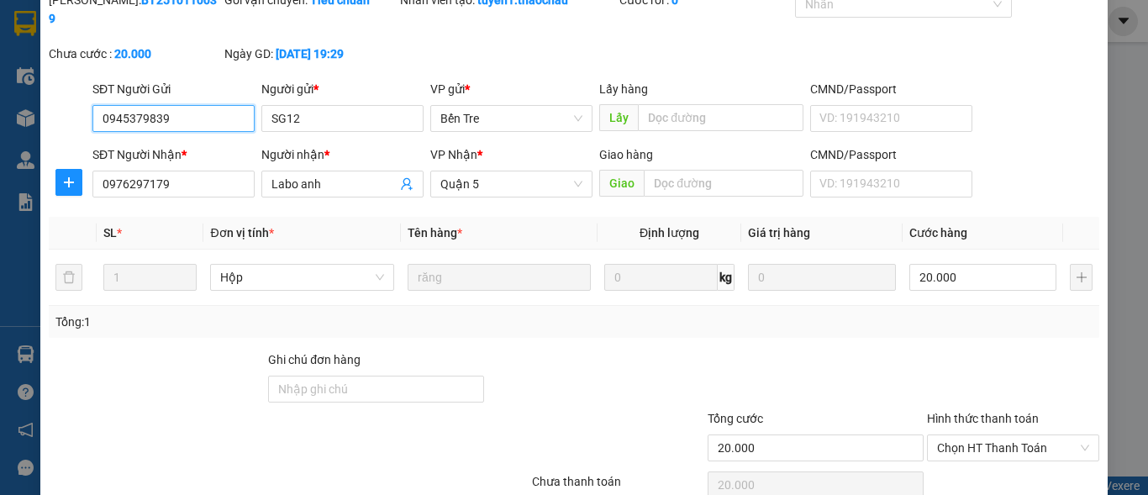
scroll to position [130, 0]
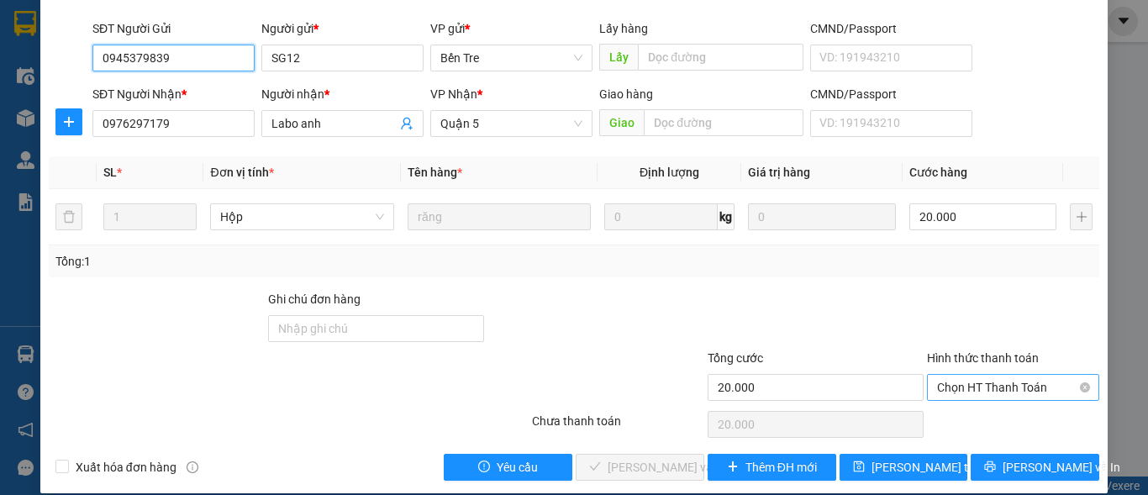
click at [965, 375] on span "Chọn HT Thanh Toán" at bounding box center [1013, 387] width 152 height 25
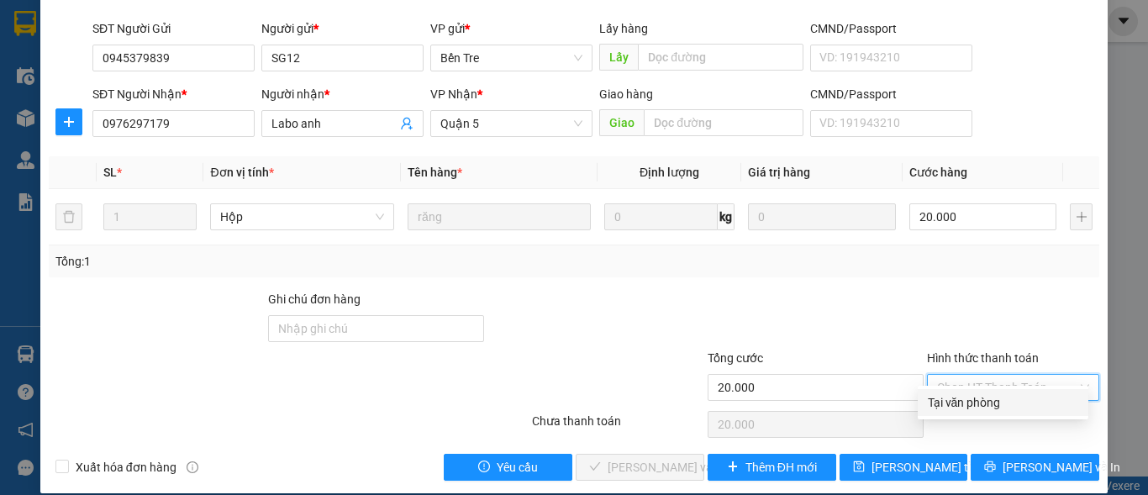
click at [959, 402] on div "Tại văn phòng" at bounding box center [1002, 402] width 150 height 18
type input "0"
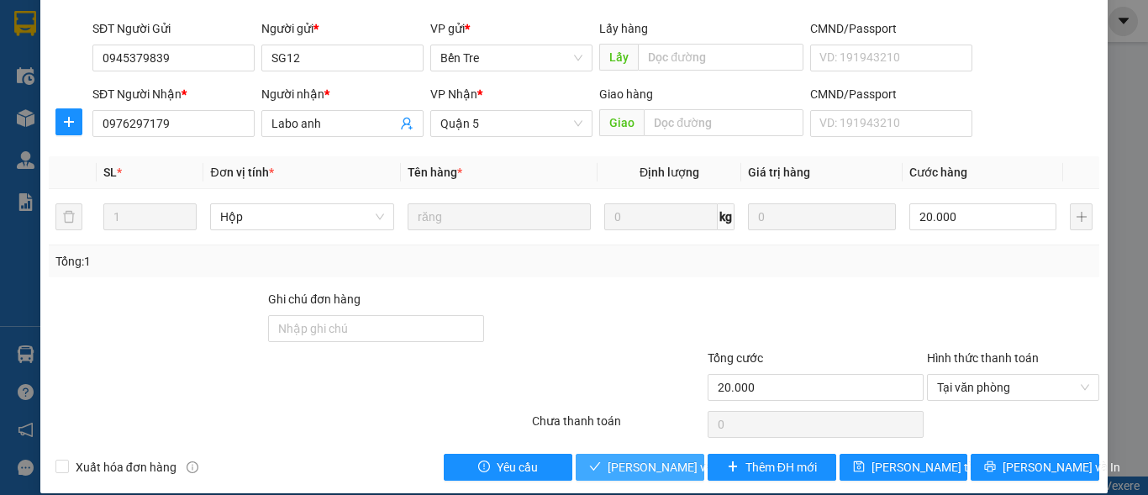
click at [643, 458] on span "Lưu và Giao hàng" at bounding box center [687, 467] width 161 height 18
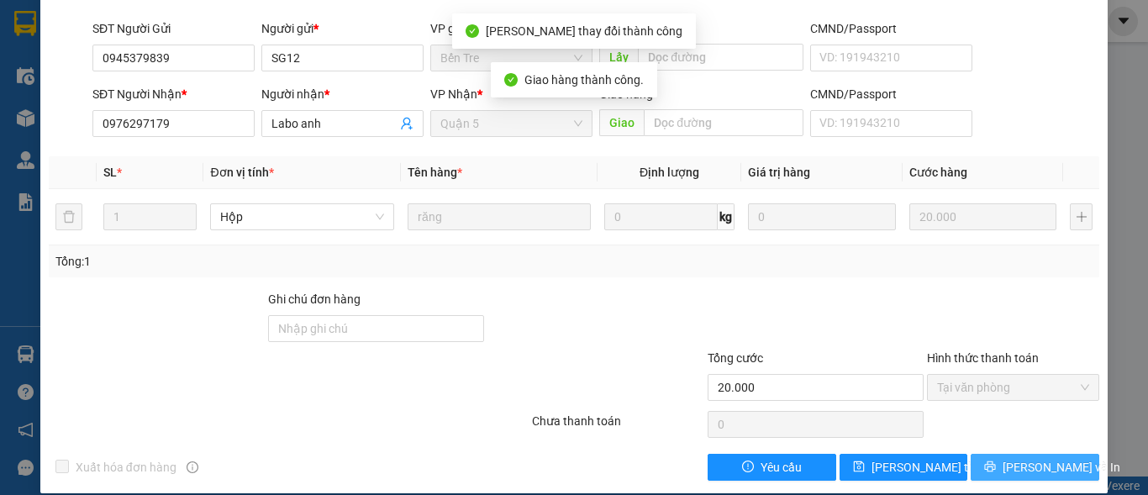
click at [1009, 458] on span "Lưu và In" at bounding box center [1061, 467] width 118 height 18
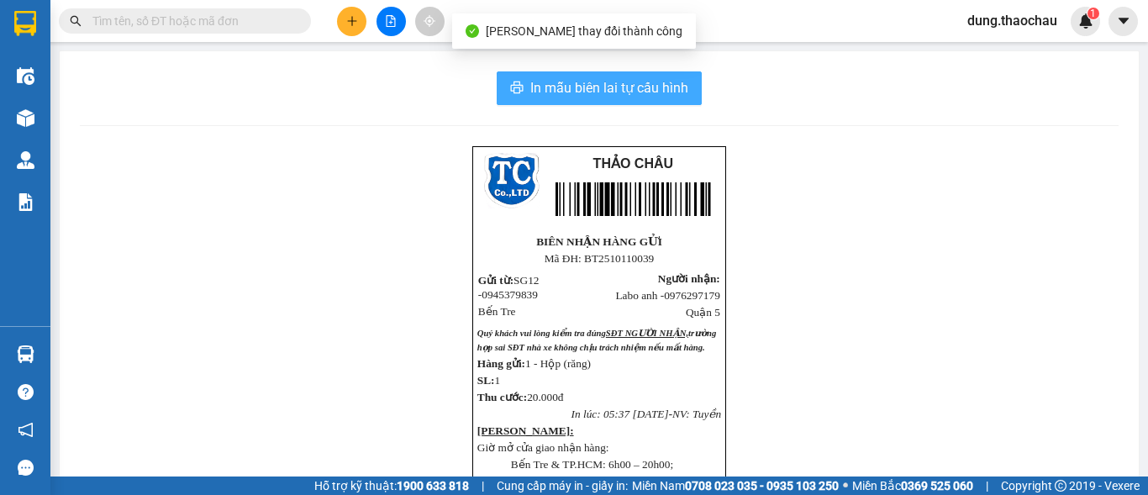
click at [571, 79] on span "In mẫu biên lai tự cấu hình" at bounding box center [609, 87] width 158 height 21
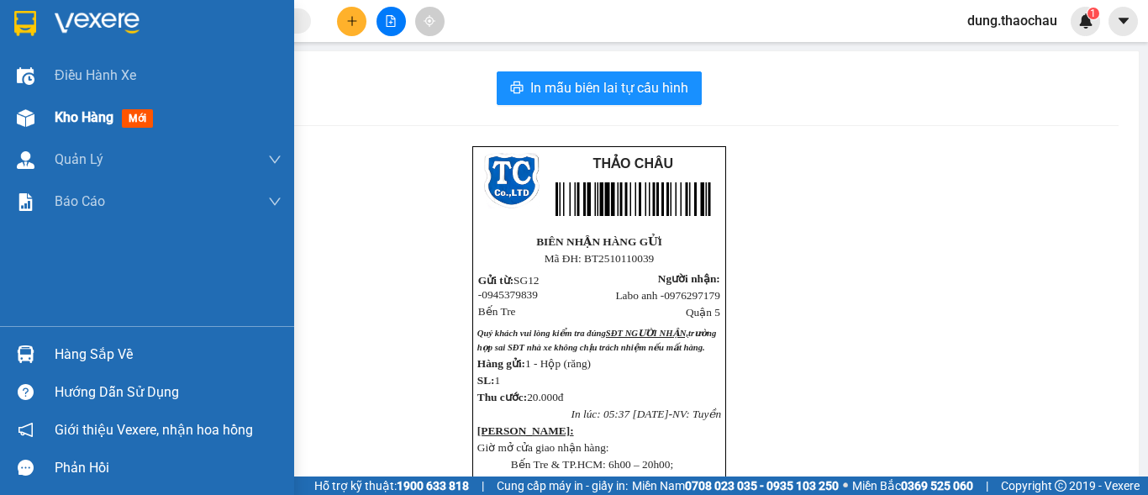
click at [74, 117] on span "Kho hàng" at bounding box center [84, 117] width 59 height 16
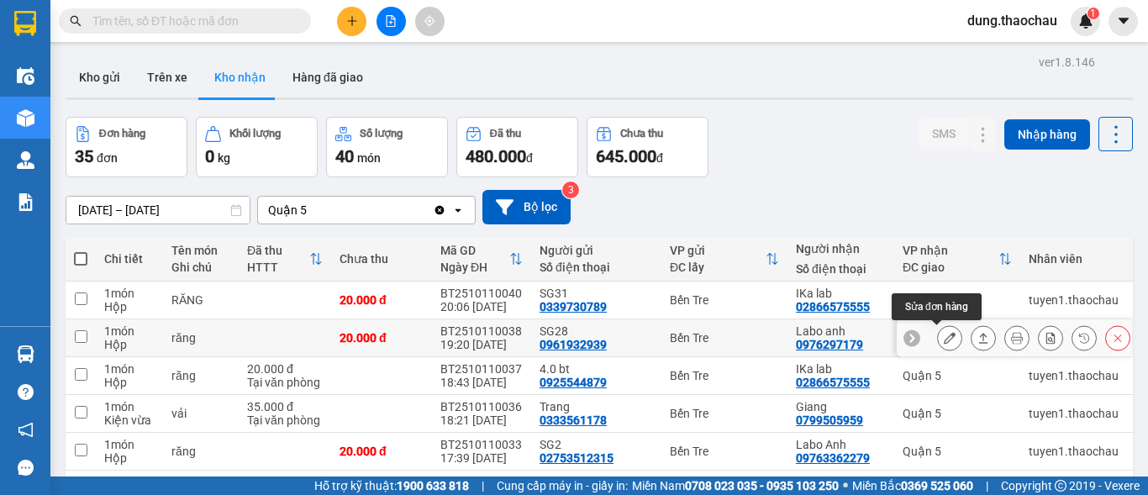
click at [943, 339] on icon at bounding box center [949, 338] width 12 height 12
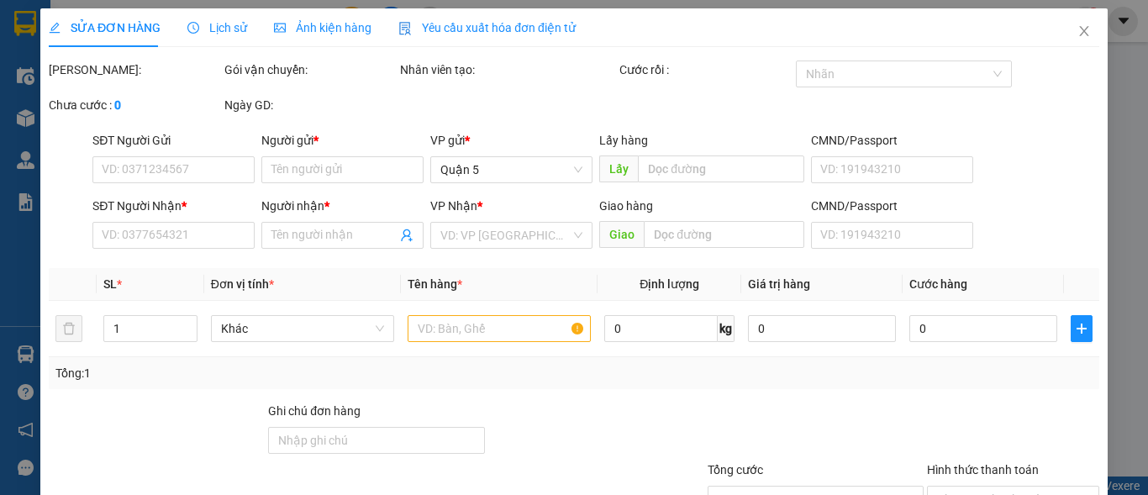
type input "0961932939"
type input "SG28"
type input "0976297179"
type input "[PERSON_NAME]"
type input "20.000"
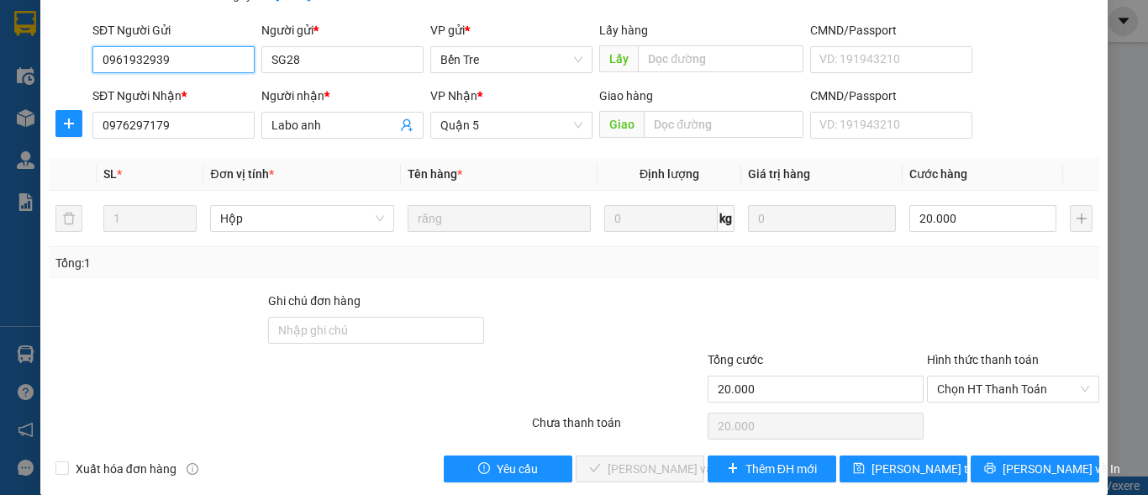
scroll to position [130, 0]
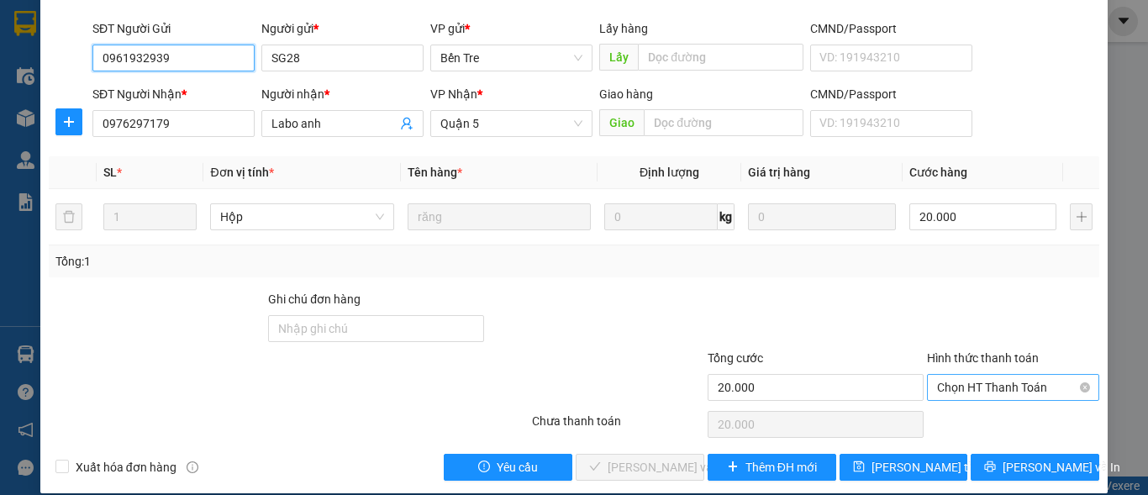
click at [948, 375] on span "Chọn HT Thanh Toán" at bounding box center [1013, 387] width 152 height 25
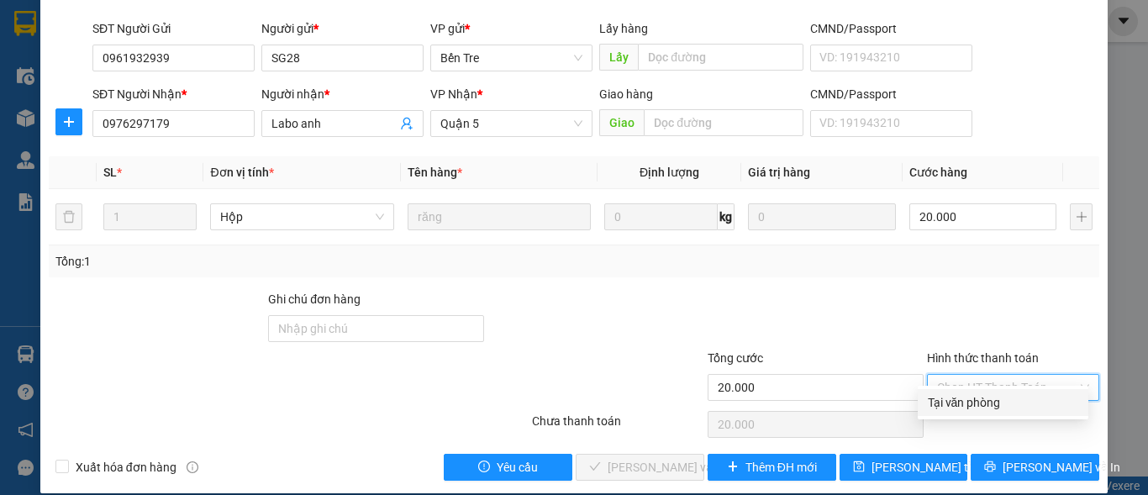
click at [945, 402] on div "Tại văn phòng" at bounding box center [1002, 402] width 150 height 18
type input "0"
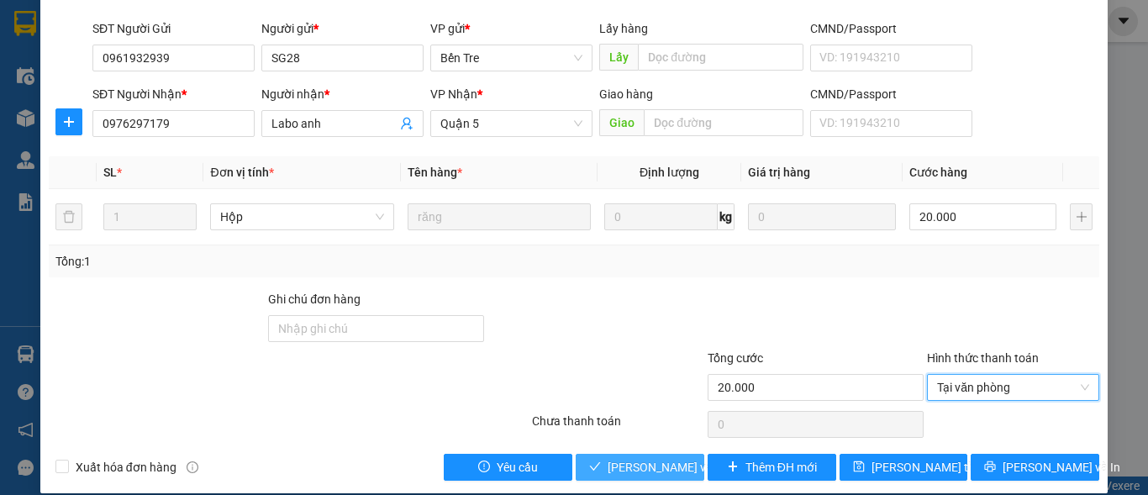
click at [631, 458] on span "Lưu và Giao hàng" at bounding box center [687, 467] width 161 height 18
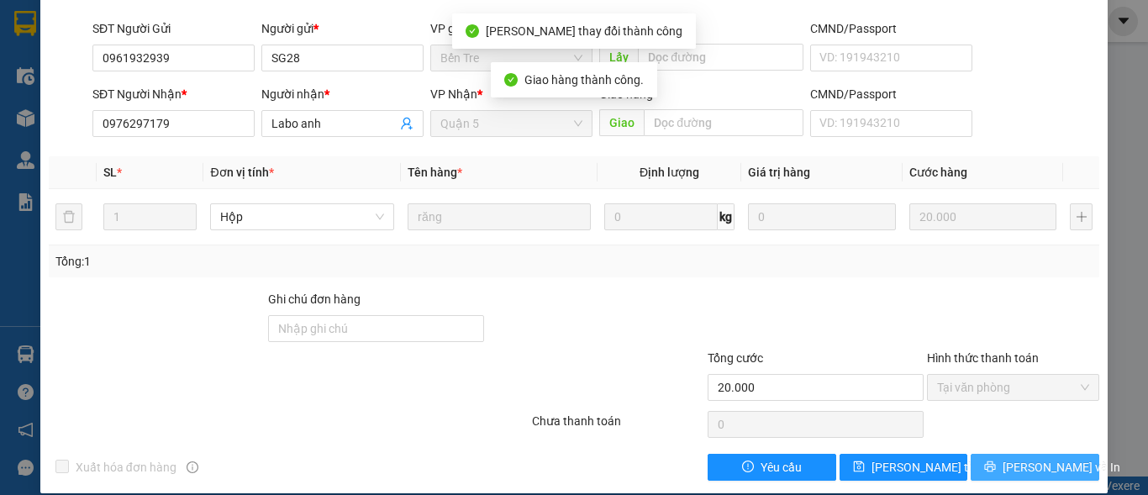
click at [995, 461] on icon "printer" at bounding box center [990, 466] width 11 height 11
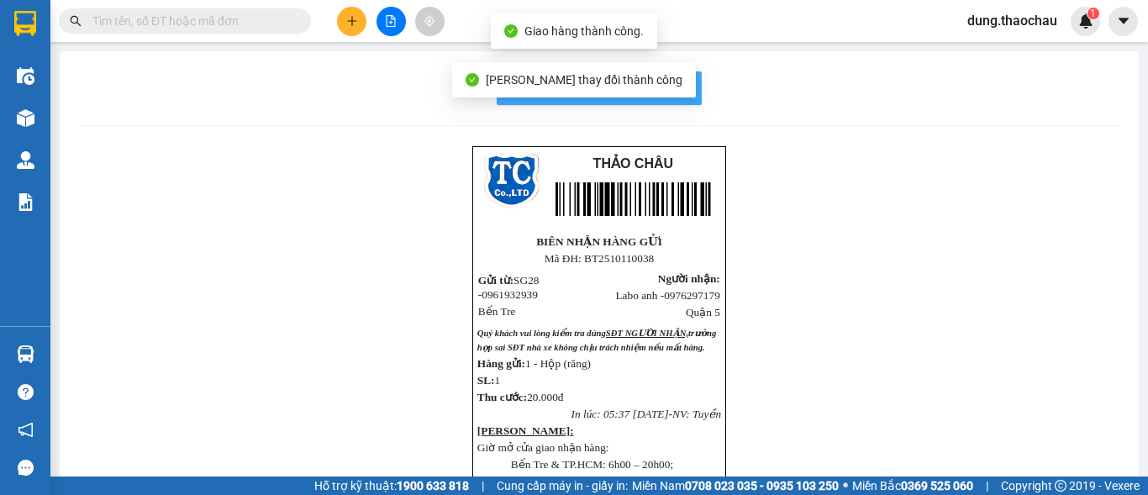
click at [691, 95] on button "In mẫu biên lai tự cấu hình" at bounding box center [598, 88] width 205 height 34
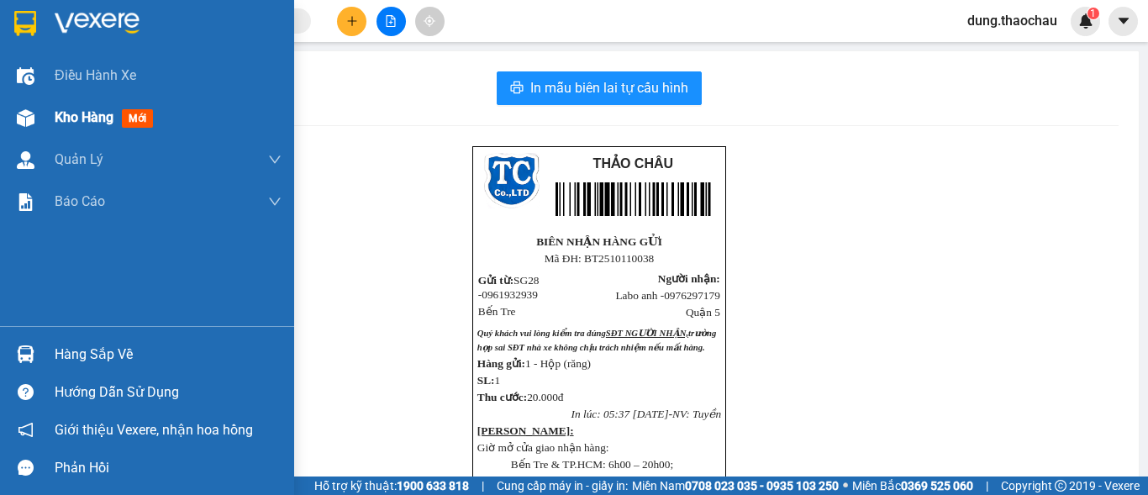
click at [113, 118] on span "Kho hàng" at bounding box center [84, 117] width 59 height 16
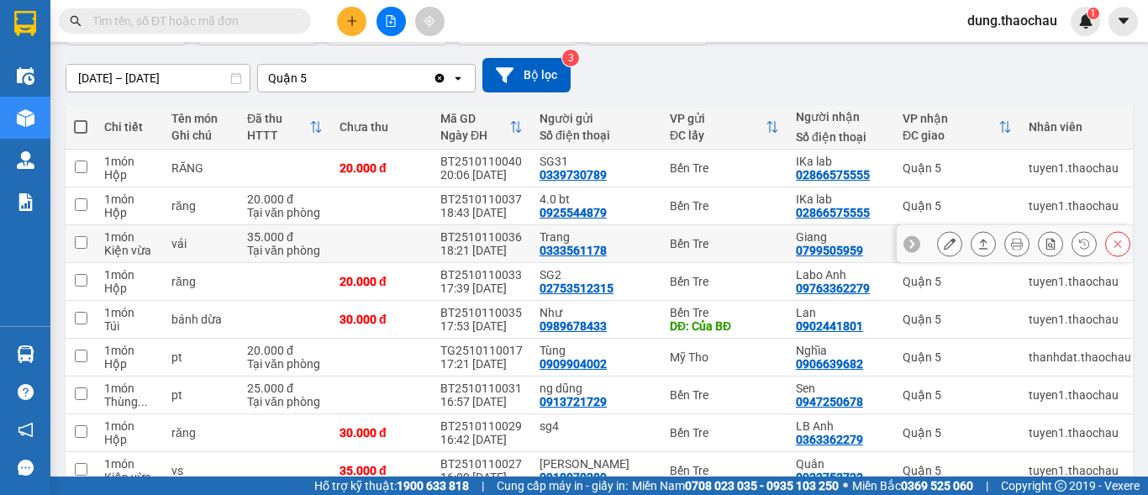
scroll to position [168, 0]
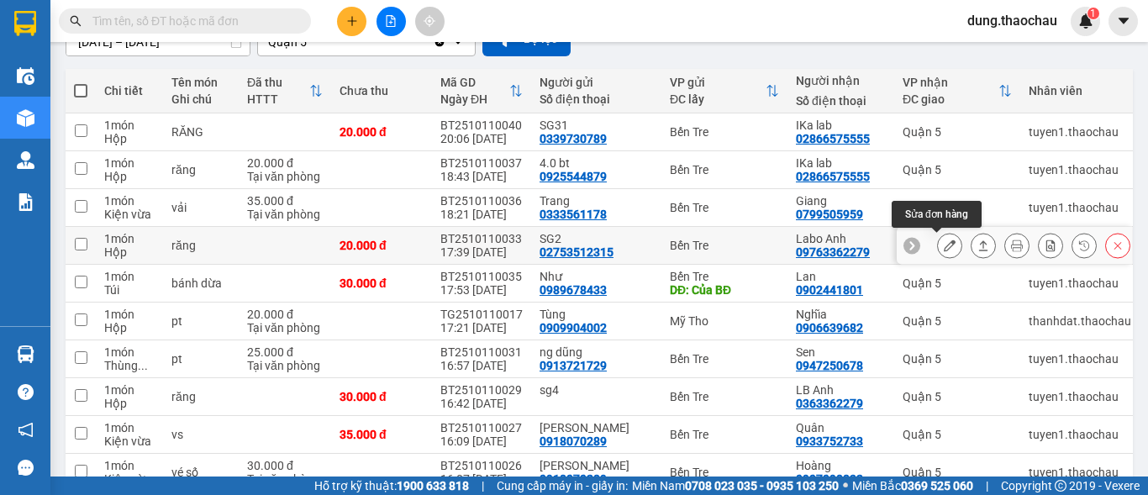
click at [943, 249] on icon at bounding box center [949, 245] width 12 height 12
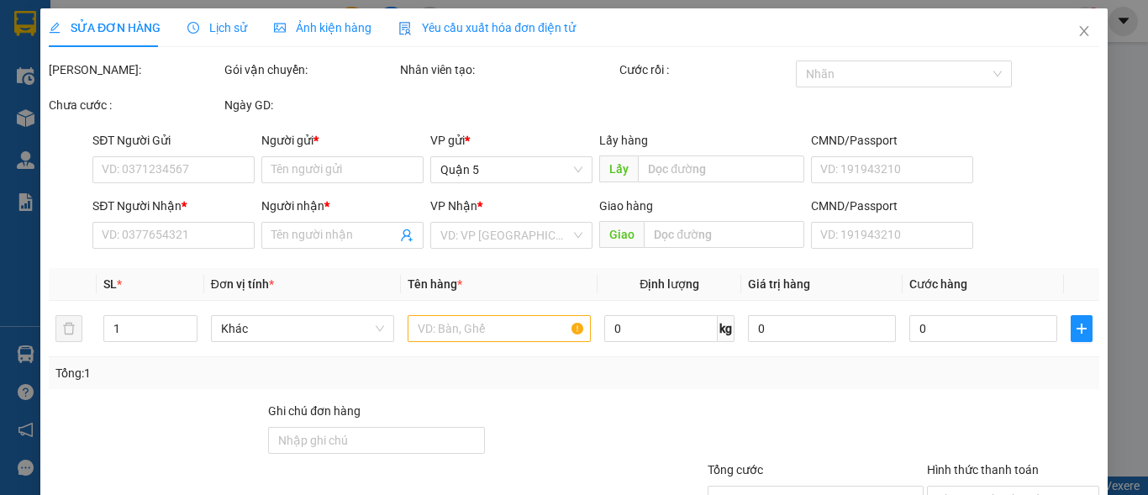
type input "02753512315"
type input "SG2"
type input "09763362279"
type input "[PERSON_NAME]"
type input "20.000"
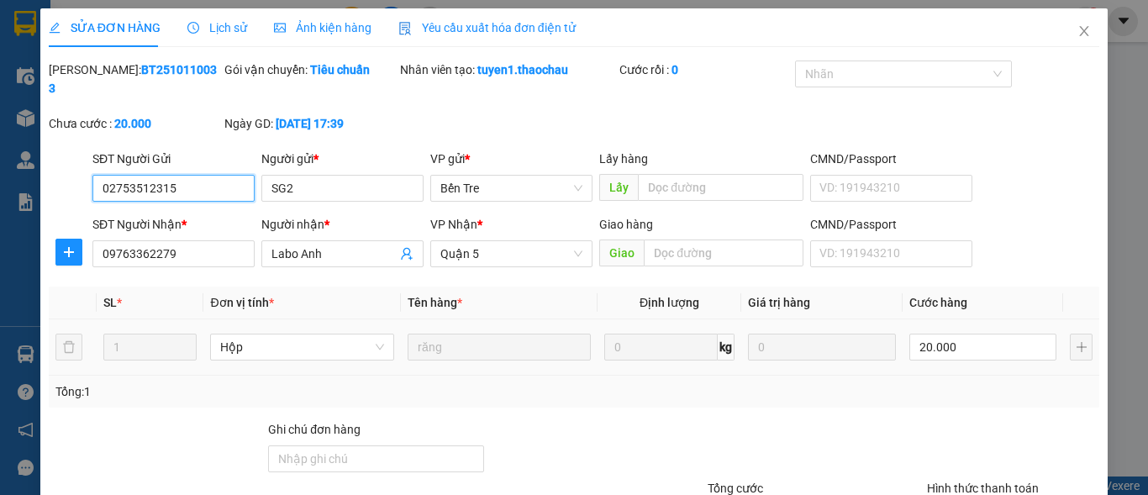
scroll to position [130, 0]
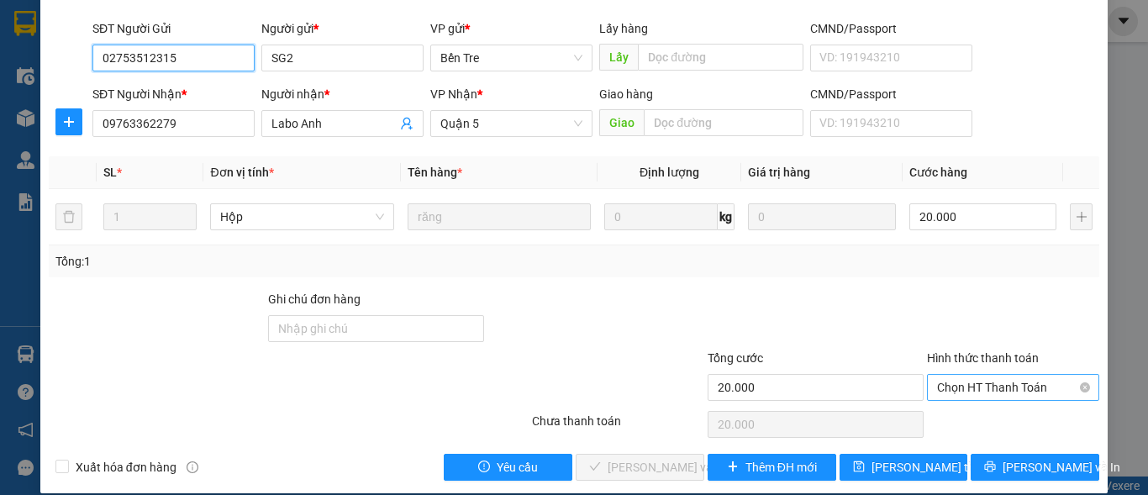
click at [954, 375] on span "Chọn HT Thanh Toán" at bounding box center [1013, 387] width 152 height 25
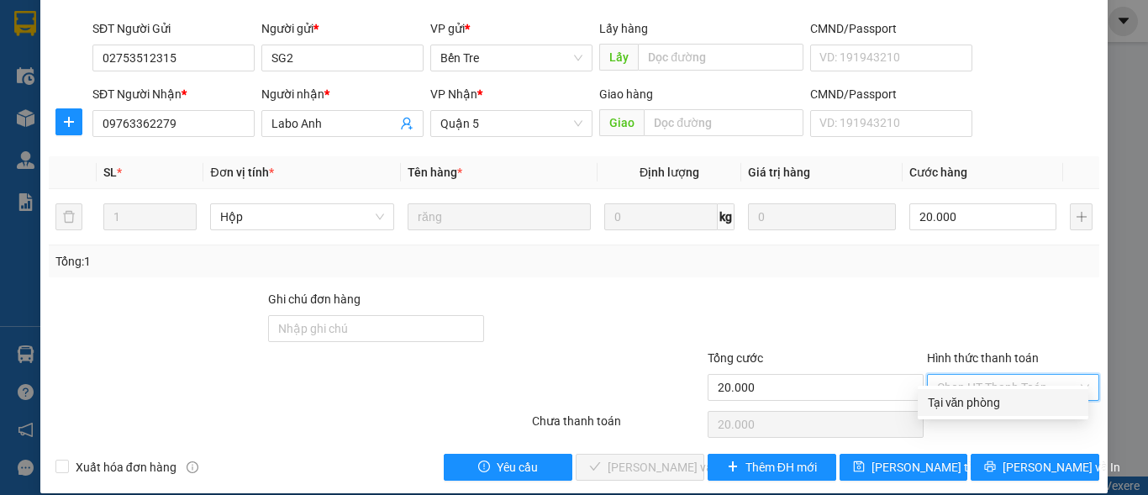
drag, startPoint x: 944, startPoint y: 405, endPoint x: 838, endPoint y: 406, distance: 106.7
click at [943, 405] on div "Tại văn phòng" at bounding box center [1002, 402] width 150 height 18
type input "0"
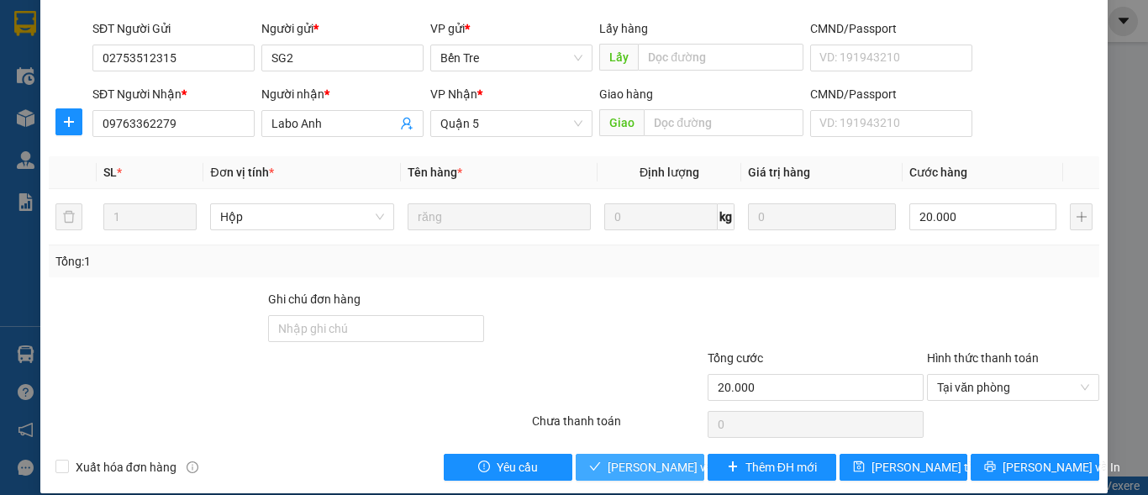
click at [643, 458] on span "Lưu và Giao hàng" at bounding box center [687, 467] width 161 height 18
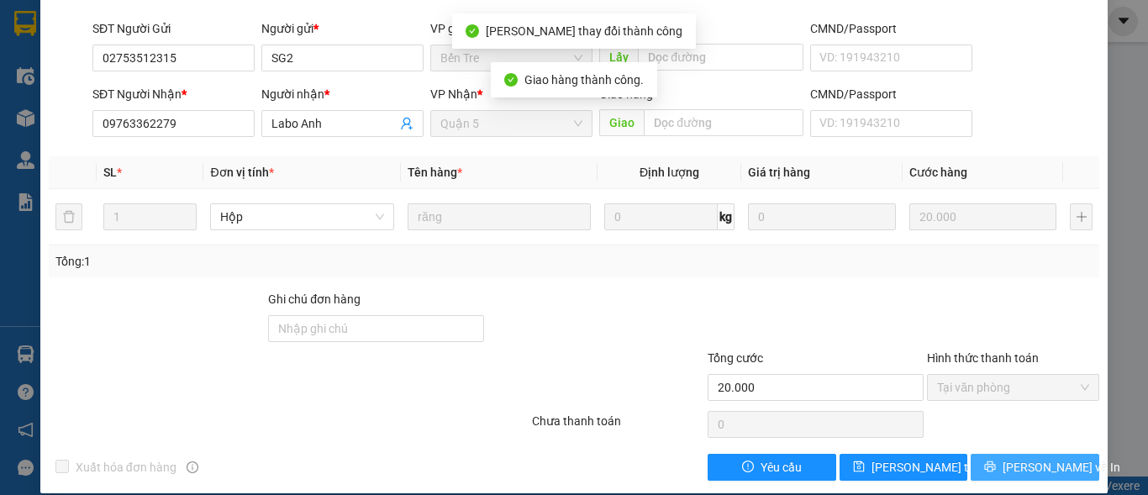
click at [995, 460] on icon "printer" at bounding box center [990, 466] width 12 height 12
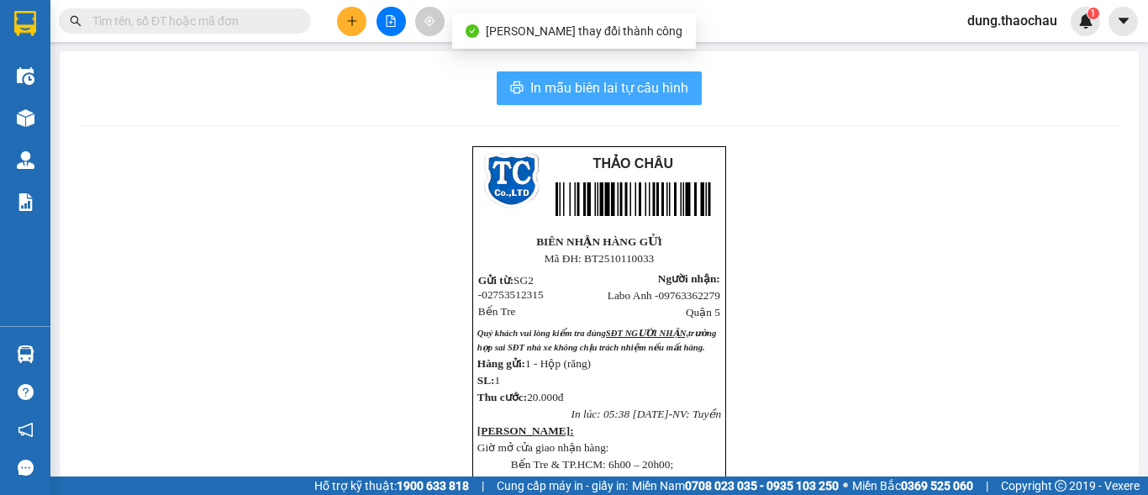
click at [627, 83] on span "In mẫu biên lai tự cấu hình" at bounding box center [609, 87] width 158 height 21
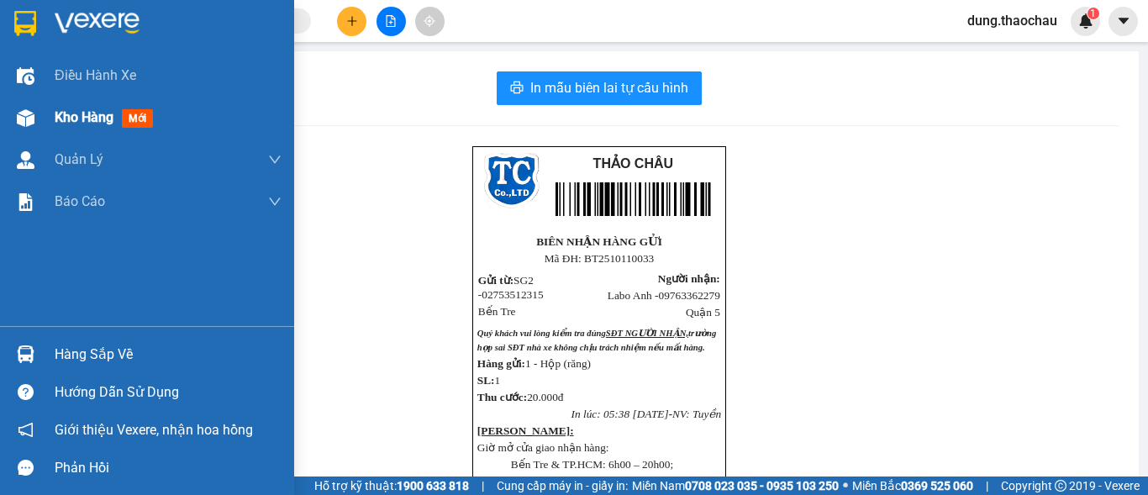
click at [59, 112] on span "Kho hàng" at bounding box center [84, 117] width 59 height 16
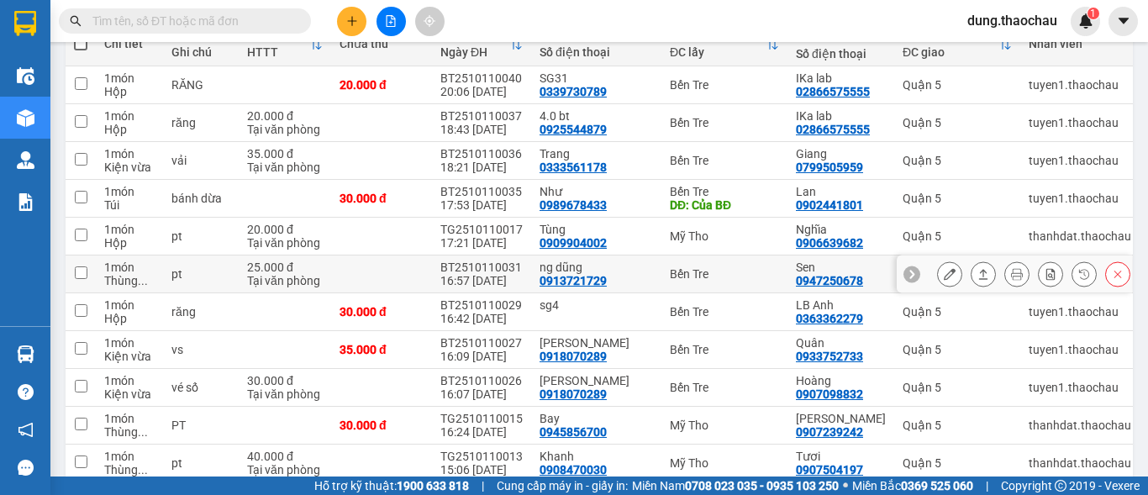
scroll to position [252, 0]
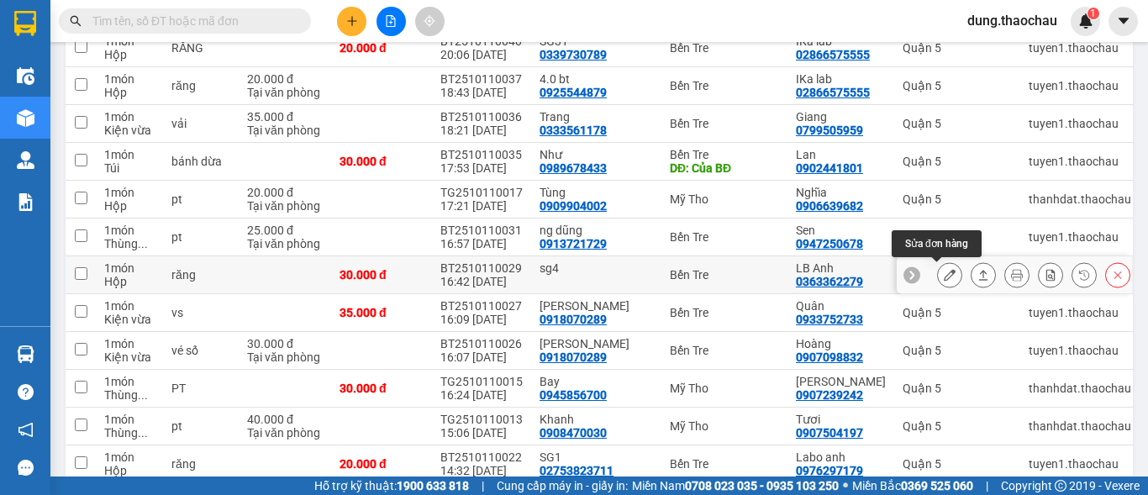
click at [944, 278] on button at bounding box center [950, 274] width 24 height 29
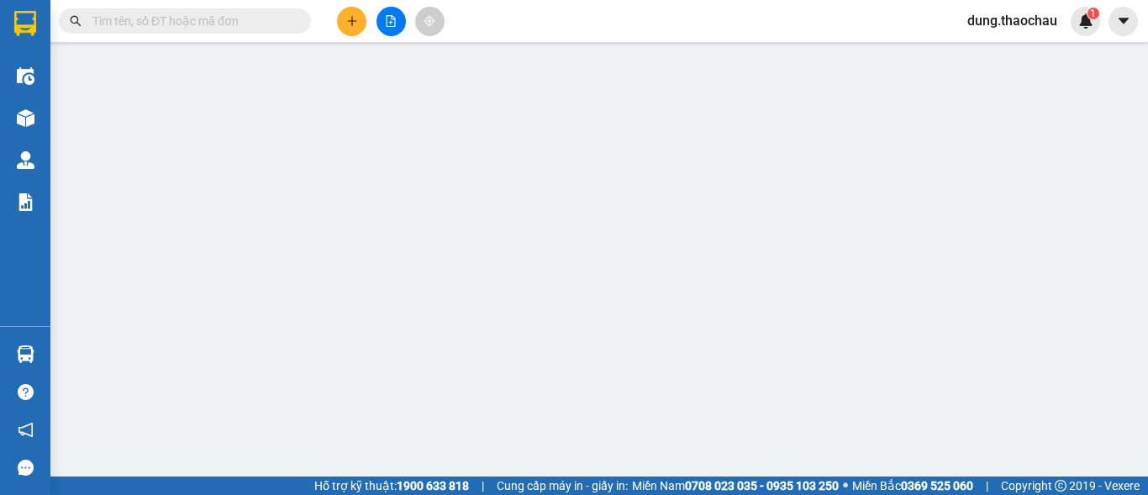
type input "sg4"
type input "0363362279"
type input "LB Anh"
type input "30.000"
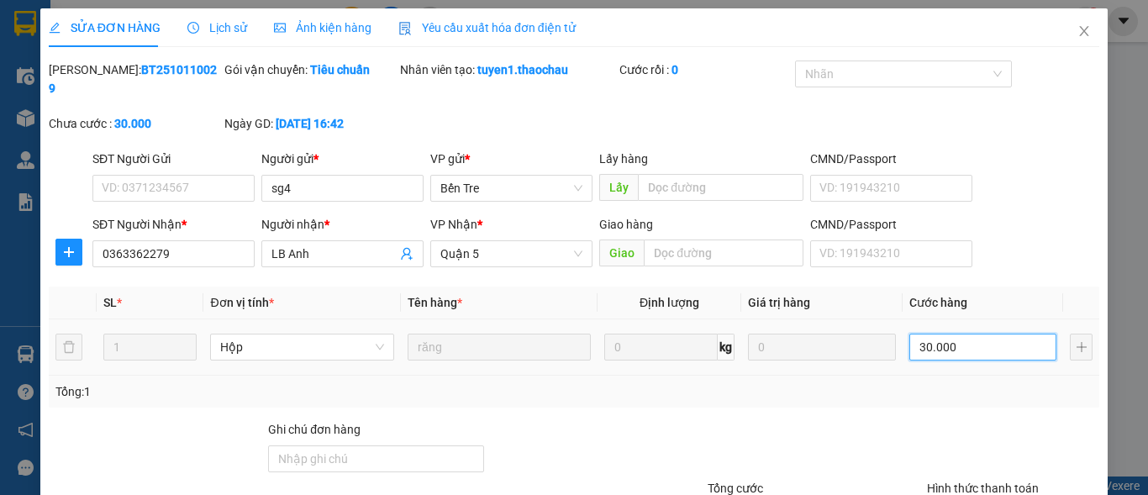
click at [933, 334] on input "30.000" at bounding box center [983, 347] width 148 height 27
type input "2"
type input "20"
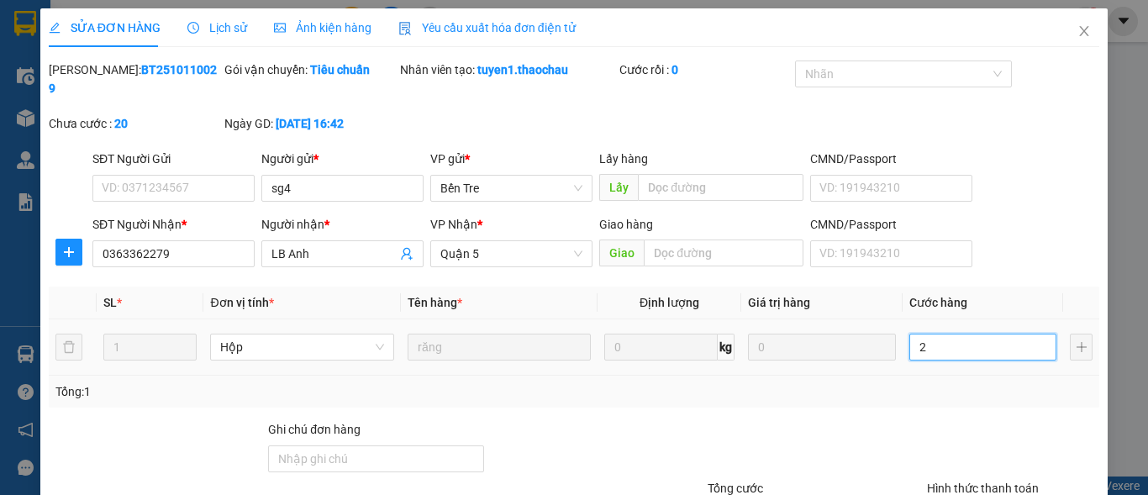
type input "20"
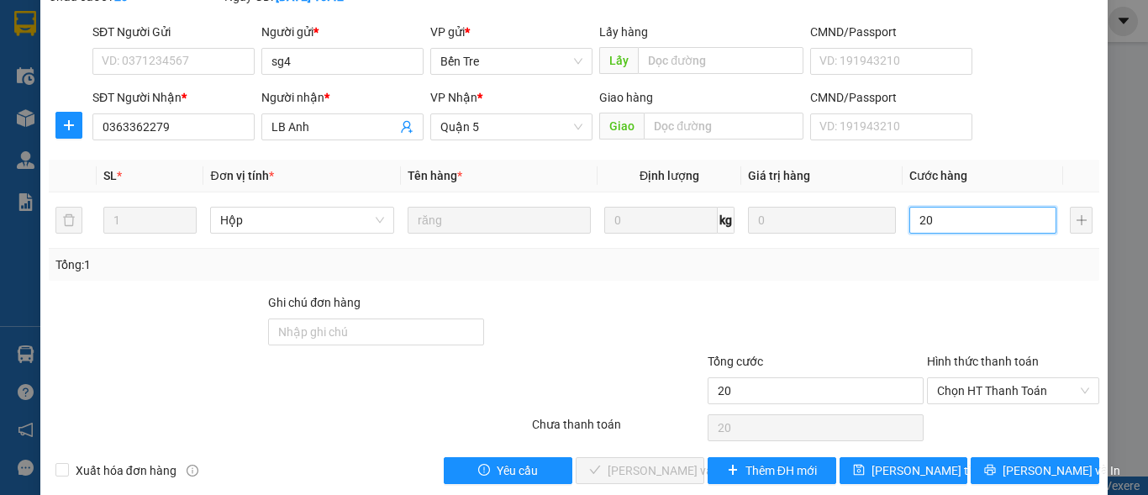
scroll to position [130, 0]
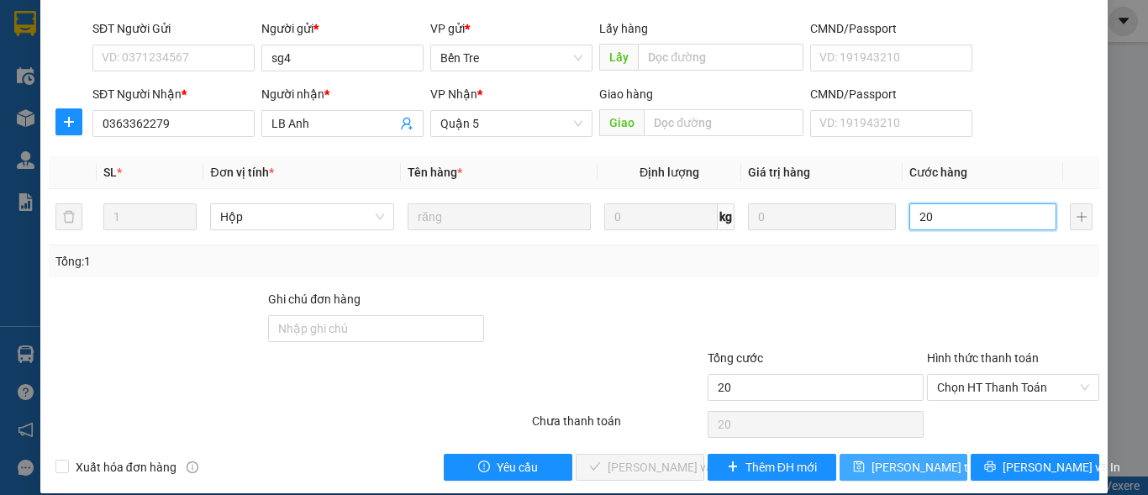
type input "20"
type input "20.000"
click at [887, 458] on span "Lưu thay đổi" at bounding box center [938, 467] width 134 height 18
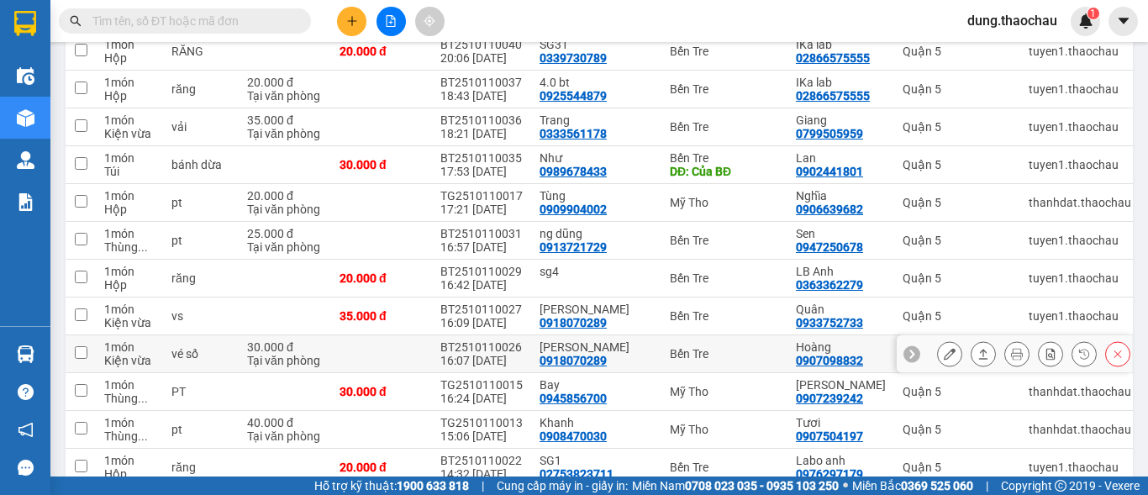
scroll to position [252, 0]
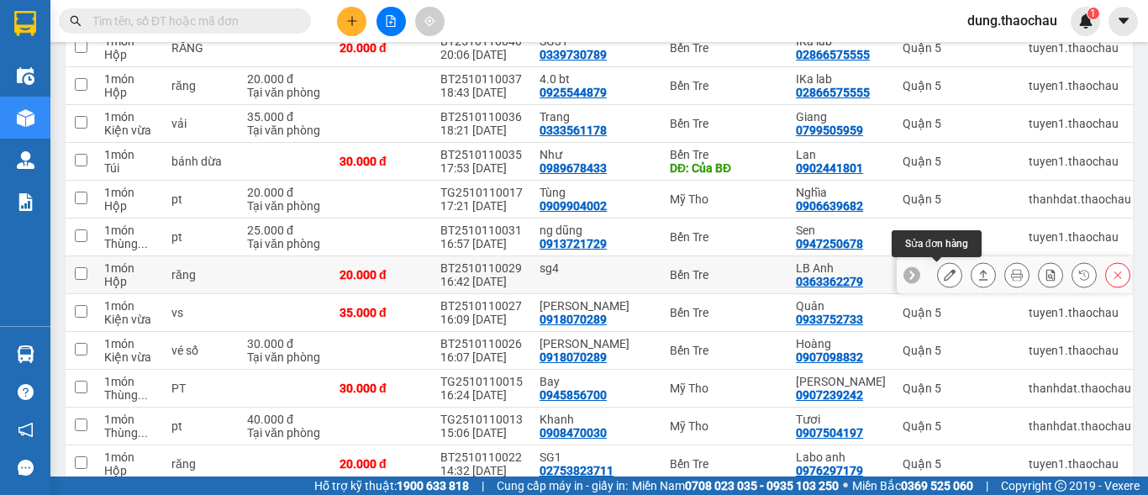
click at [938, 276] on button at bounding box center [950, 274] width 24 height 29
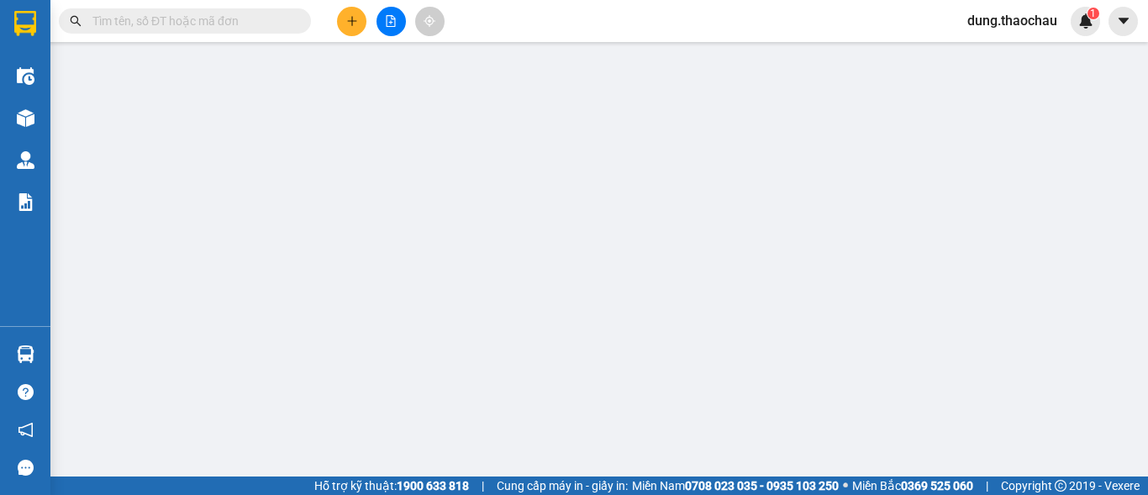
type input "sg4"
type input "0363362279"
type input "LB Anh"
type input "20.000"
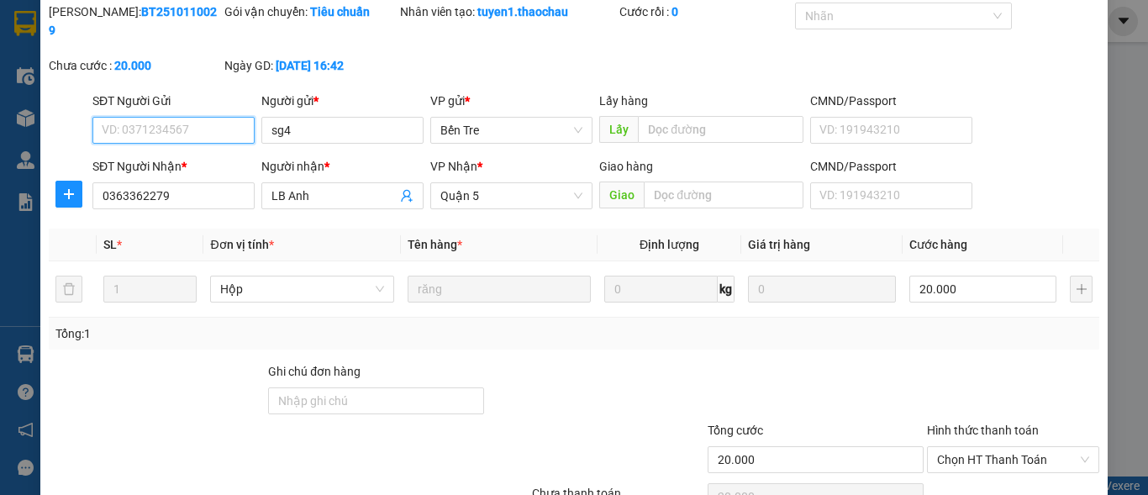
scroll to position [130, 0]
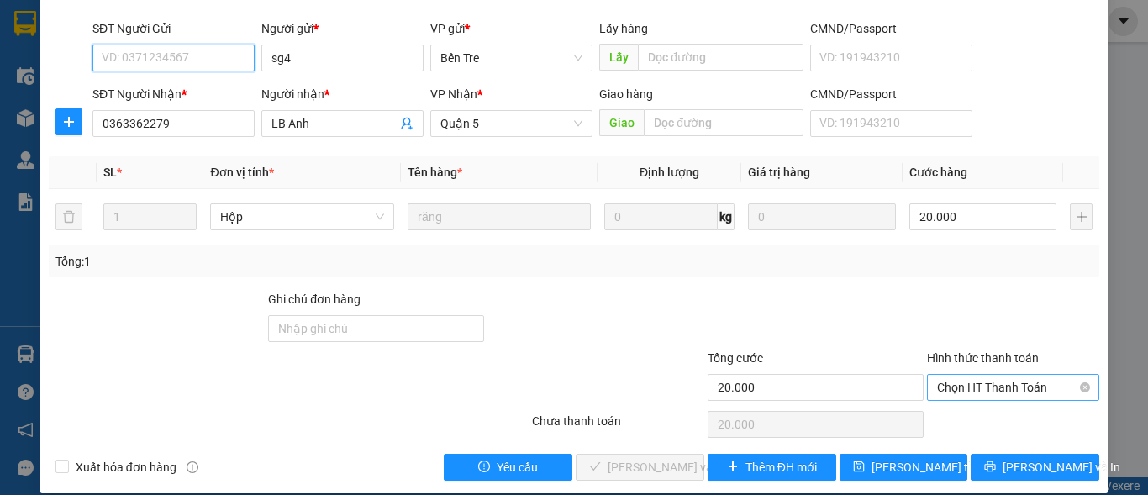
click at [950, 375] on span "Chọn HT Thanh Toán" at bounding box center [1013, 387] width 152 height 25
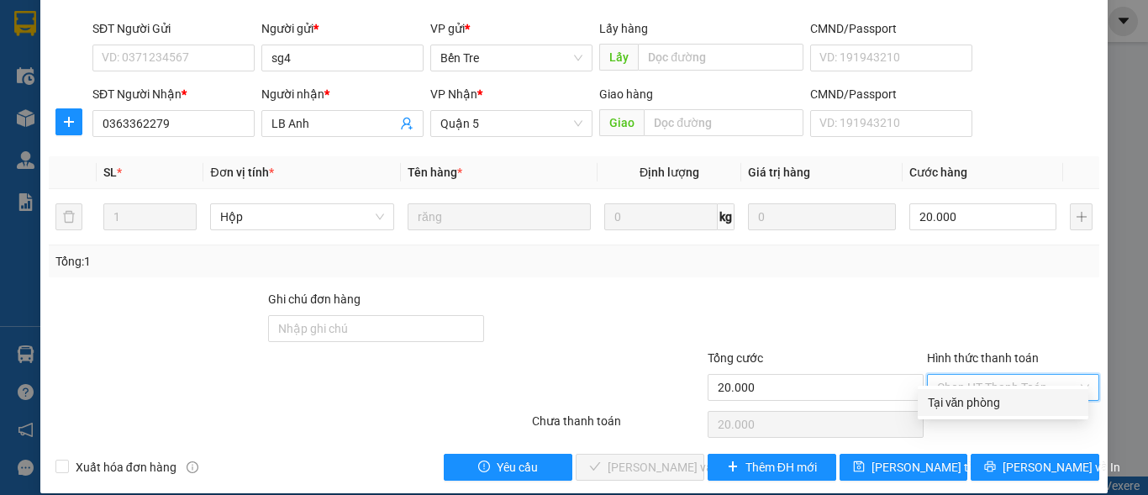
click at [953, 398] on div "Tại văn phòng" at bounding box center [1002, 402] width 150 height 18
type input "0"
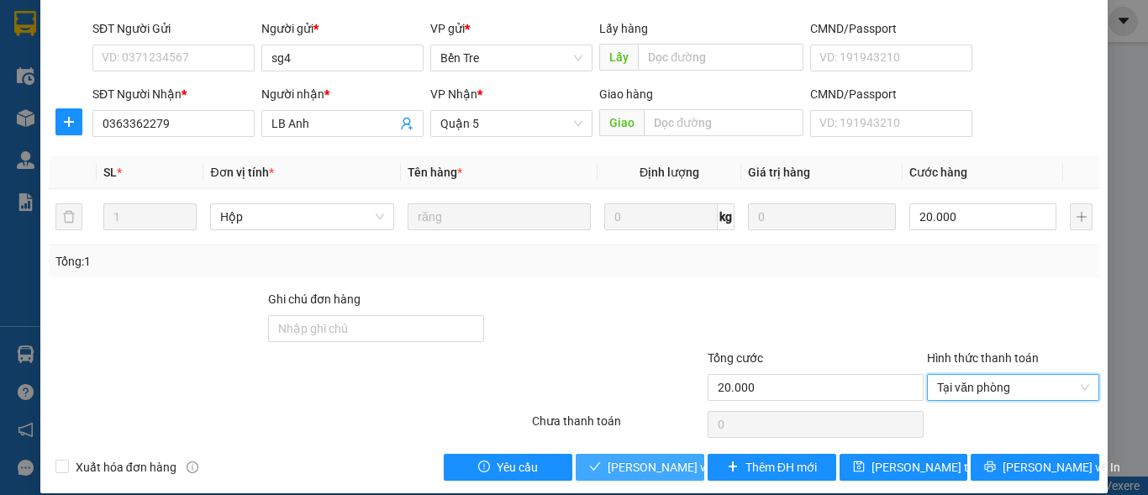
click at [638, 458] on span "Lưu và Giao hàng" at bounding box center [687, 467] width 161 height 18
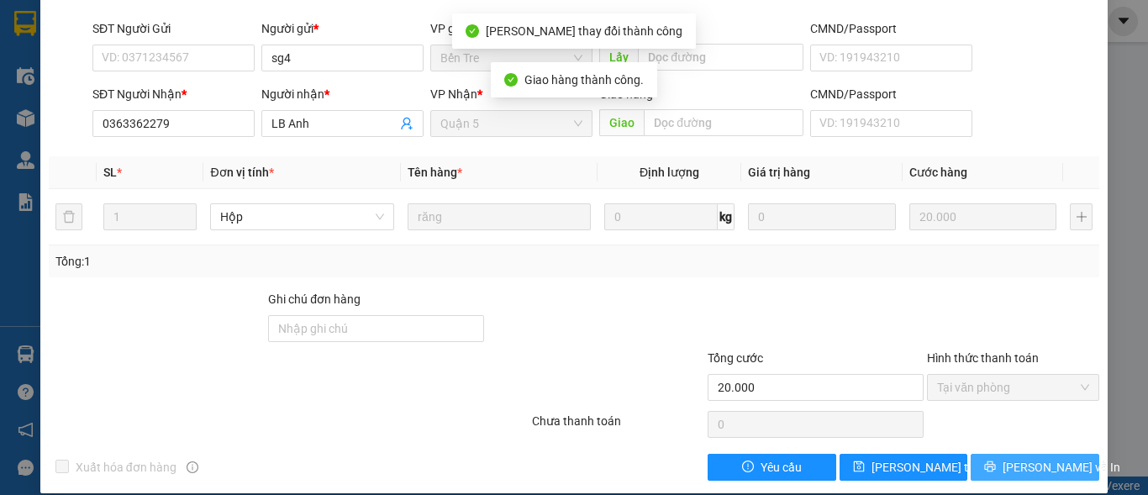
click at [1002, 454] on button "Lưu và In" at bounding box center [1034, 467] width 129 height 27
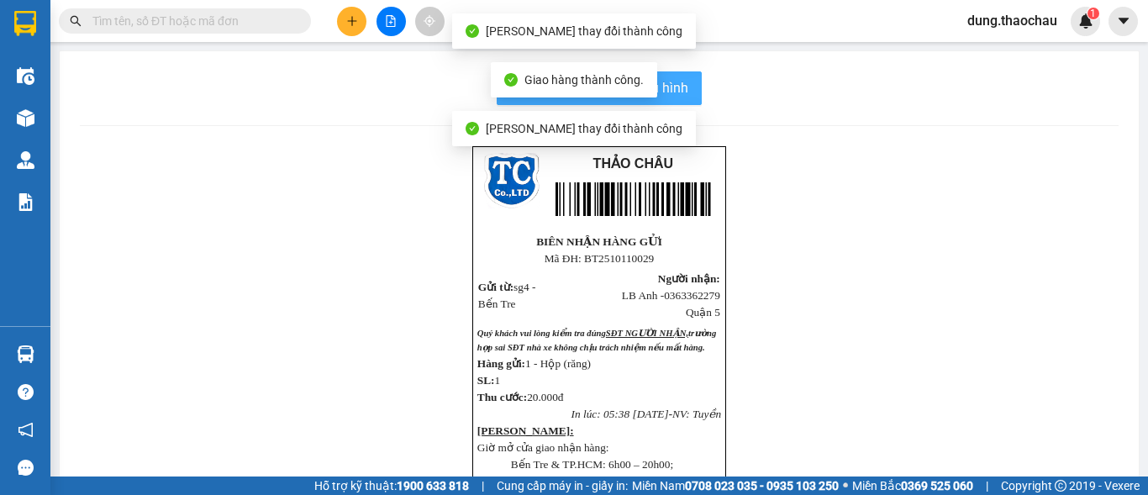
click at [674, 95] on span "In mẫu biên lai tự cấu hình" at bounding box center [609, 87] width 158 height 21
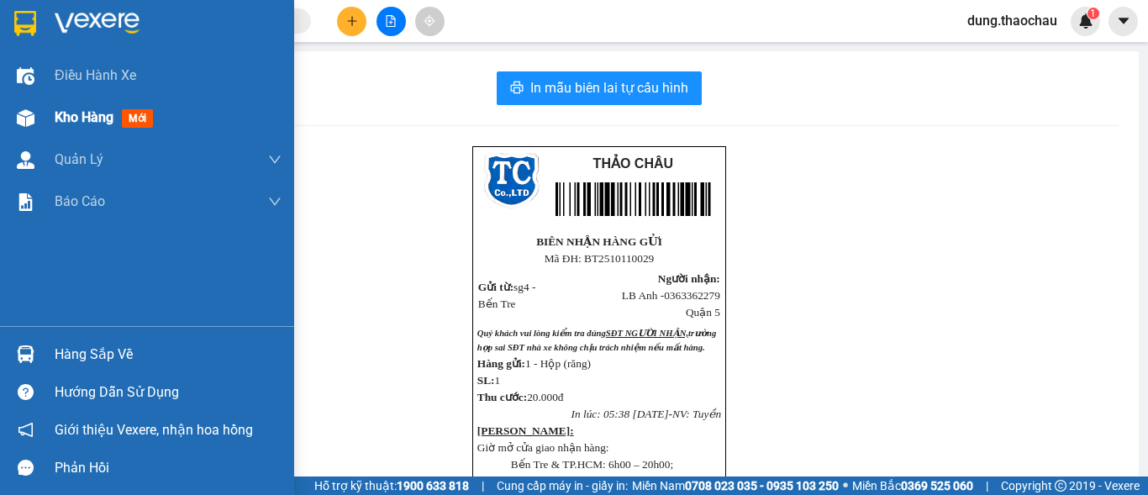
click at [111, 120] on span "Kho hàng" at bounding box center [84, 117] width 59 height 16
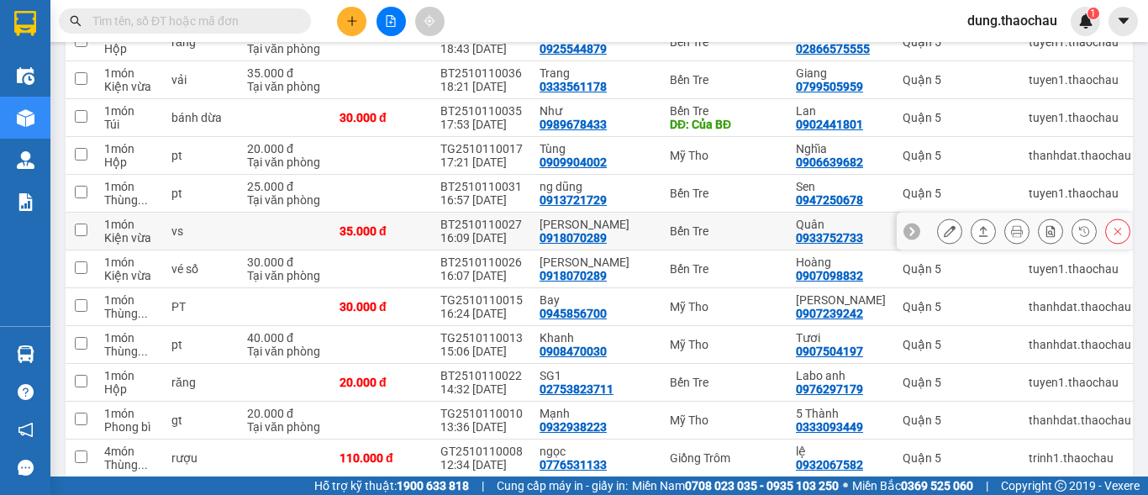
scroll to position [336, 0]
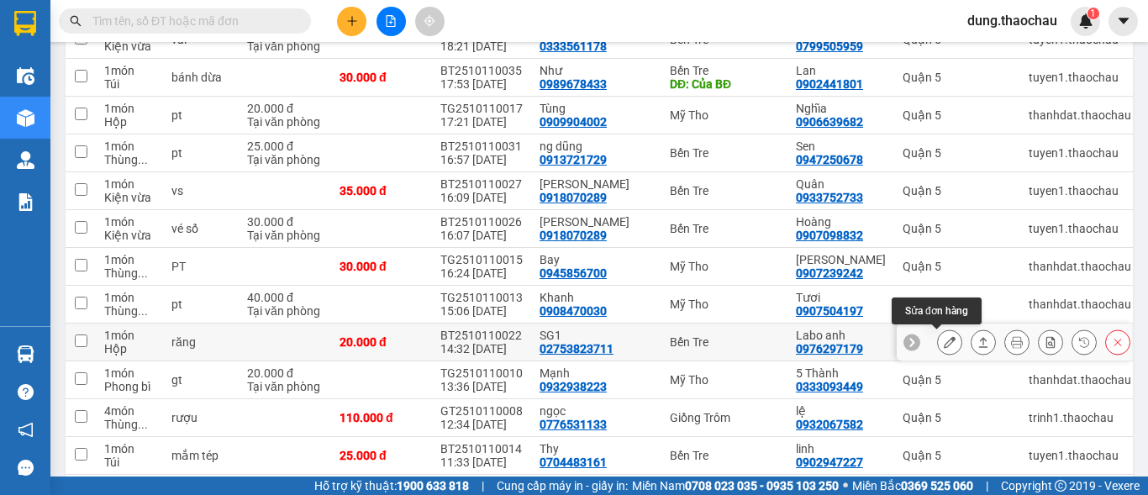
click at [943, 347] on icon at bounding box center [949, 342] width 12 height 12
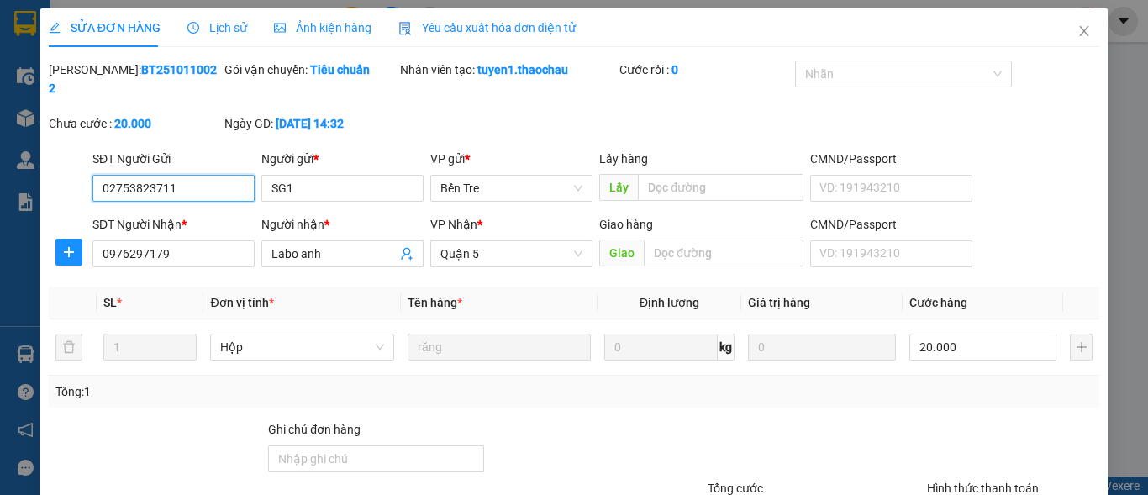
type input "02753823711"
type input "SG1"
type input "0976297179"
type input "[PERSON_NAME]"
type input "20.000"
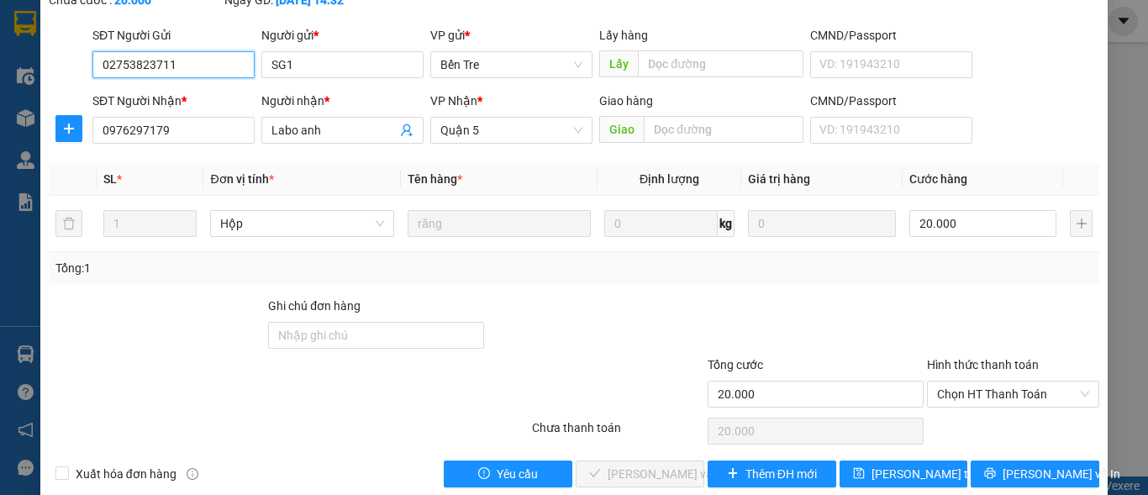
scroll to position [130, 0]
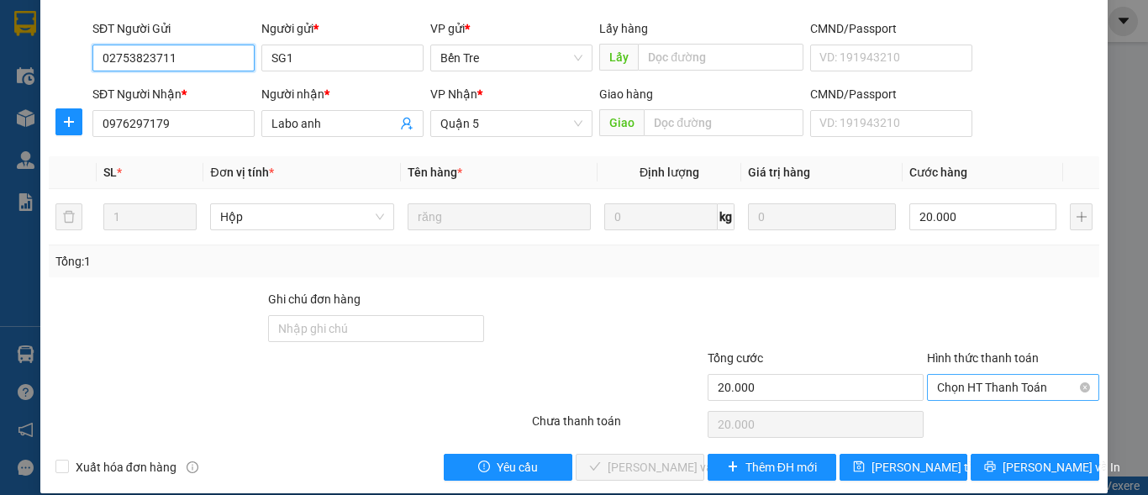
click at [942, 375] on span "Chọn HT Thanh Toán" at bounding box center [1013, 387] width 152 height 25
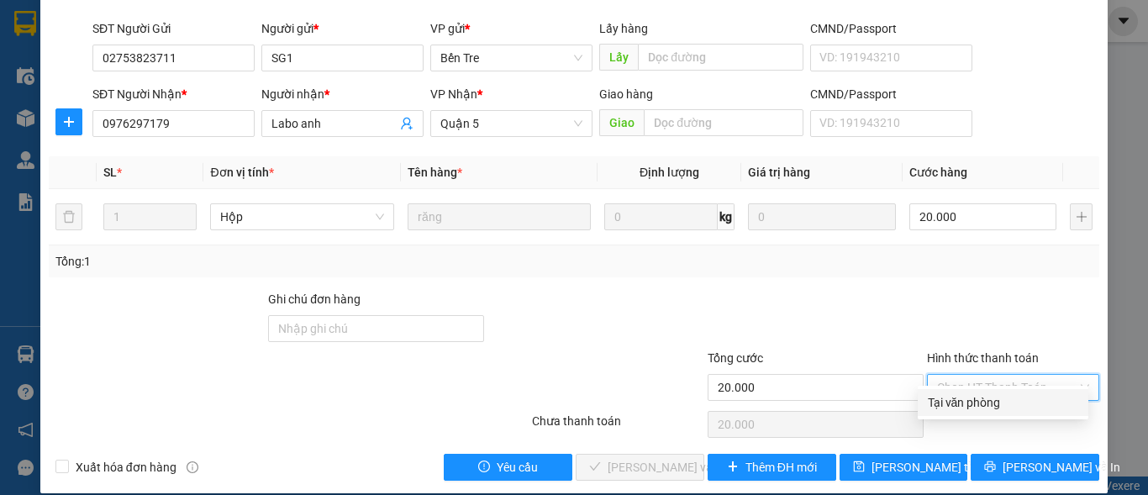
click at [938, 403] on div "Tại văn phòng" at bounding box center [1002, 402] width 150 height 18
type input "0"
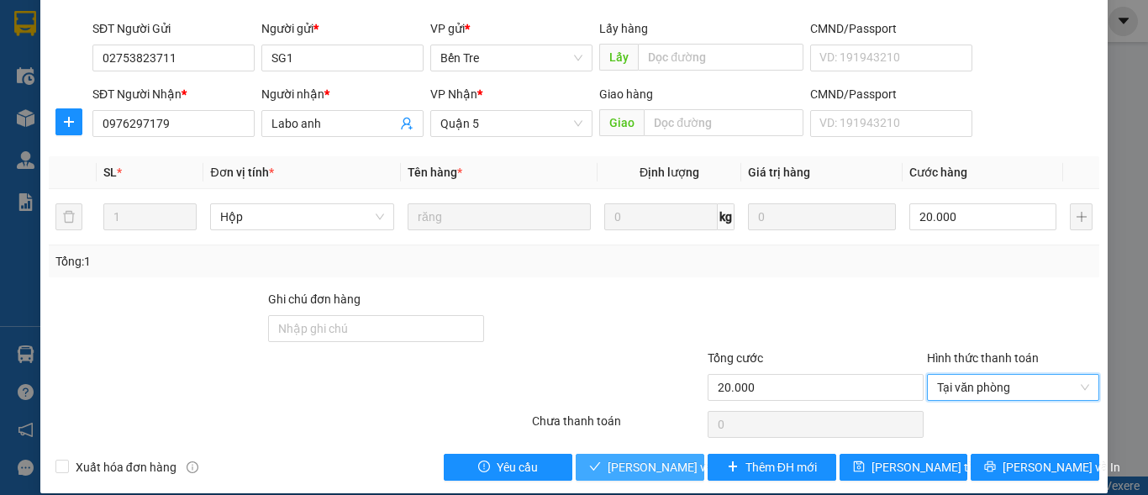
click at [647, 459] on button "Lưu và Giao hàng" at bounding box center [639, 467] width 129 height 27
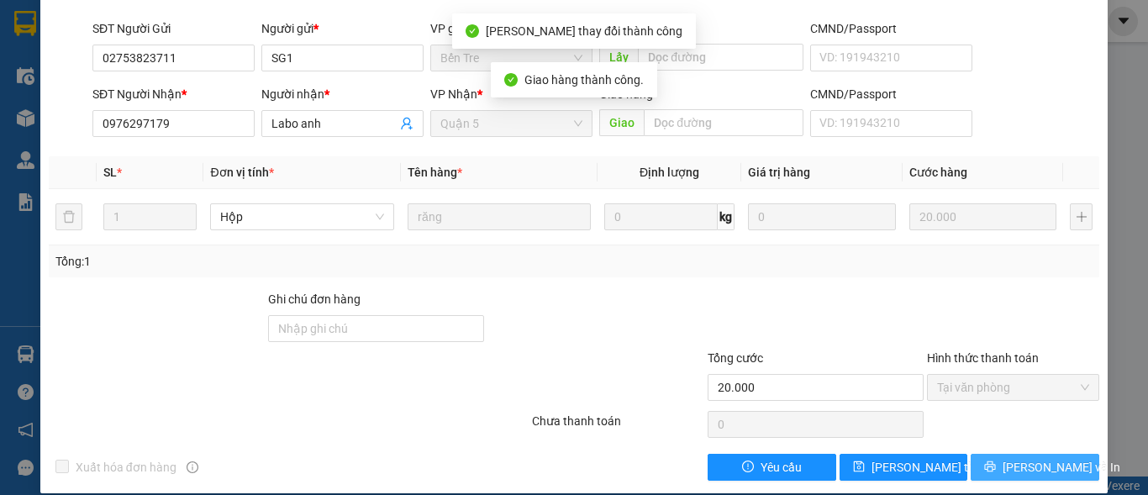
click at [1019, 458] on span "Lưu và In" at bounding box center [1061, 467] width 118 height 18
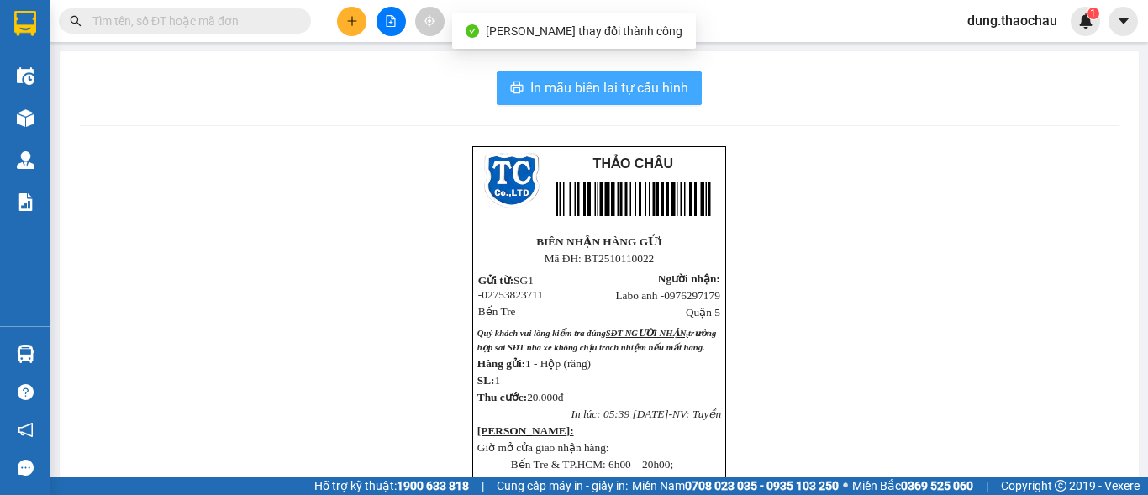
click at [666, 80] on span "In mẫu biên lai tự cấu hình" at bounding box center [609, 87] width 158 height 21
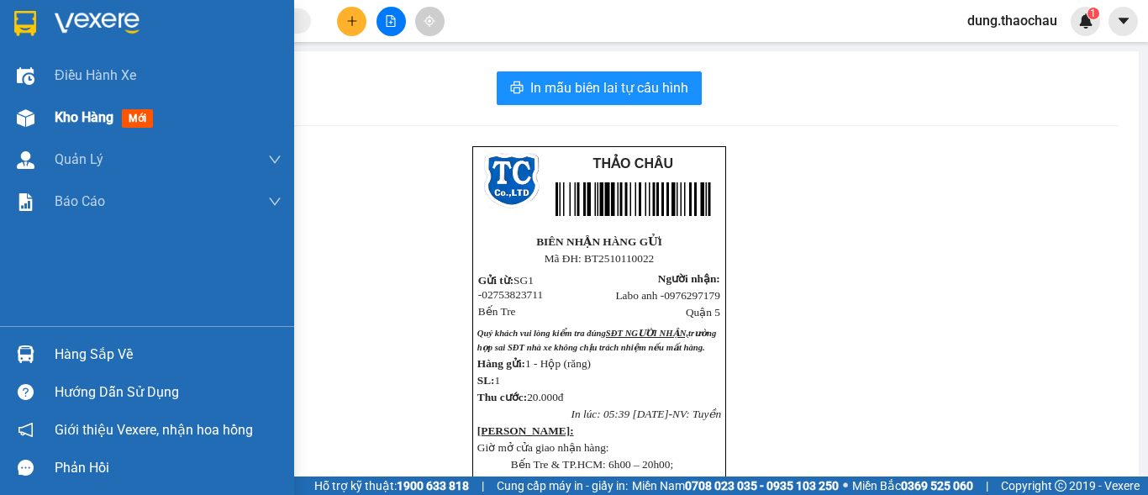
click at [87, 126] on div "Kho hàng mới" at bounding box center [107, 117] width 105 height 21
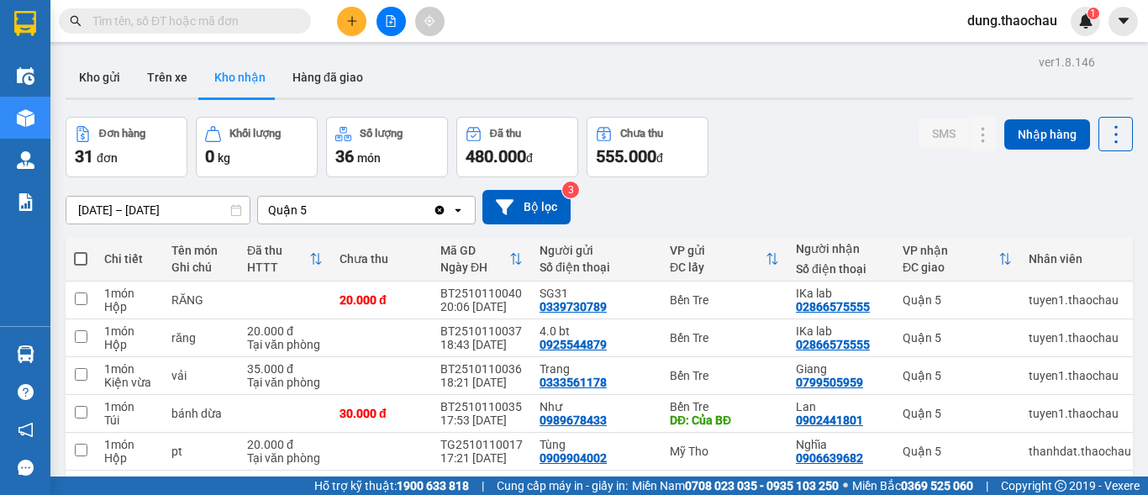
click at [1000, 24] on span "[PERSON_NAME].thaochau" at bounding box center [1011, 20] width 117 height 21
click at [997, 54] on span "Đăng xuất" at bounding box center [1019, 52] width 81 height 18
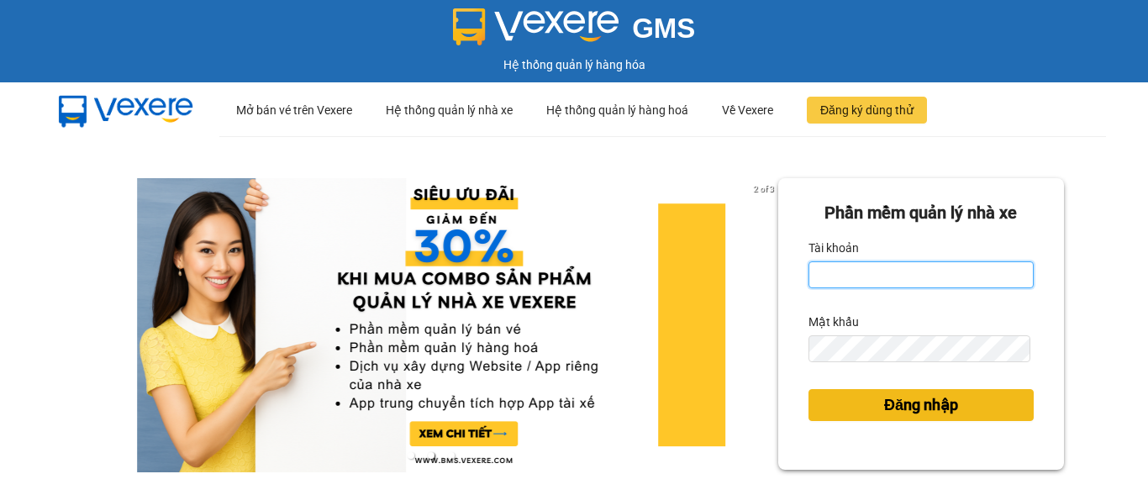
type input "saigon.thaochau"
click at [897, 397] on span "Đăng nhập" at bounding box center [921, 405] width 74 height 24
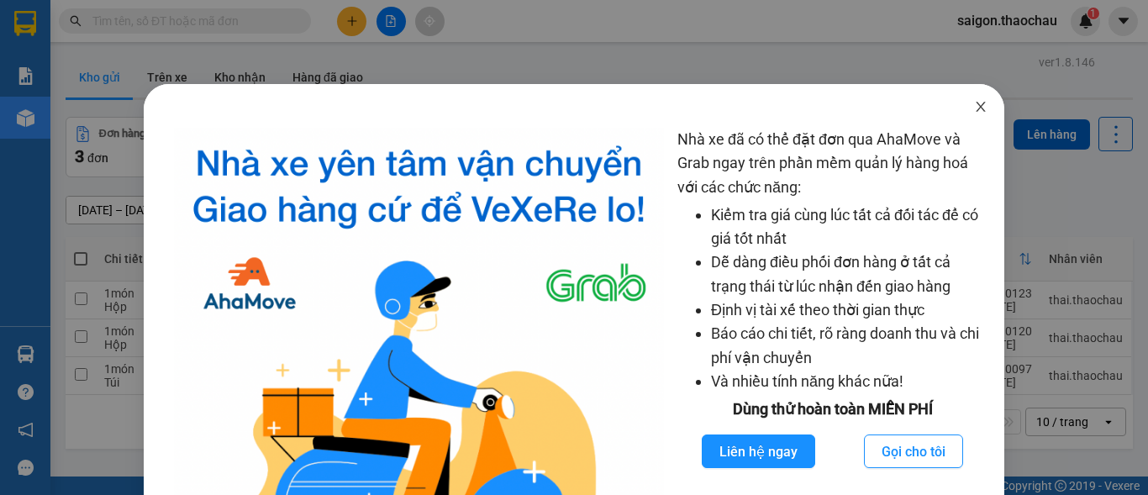
click at [974, 105] on icon "close" at bounding box center [980, 106] width 13 height 13
